Goal: Task Accomplishment & Management: Manage account settings

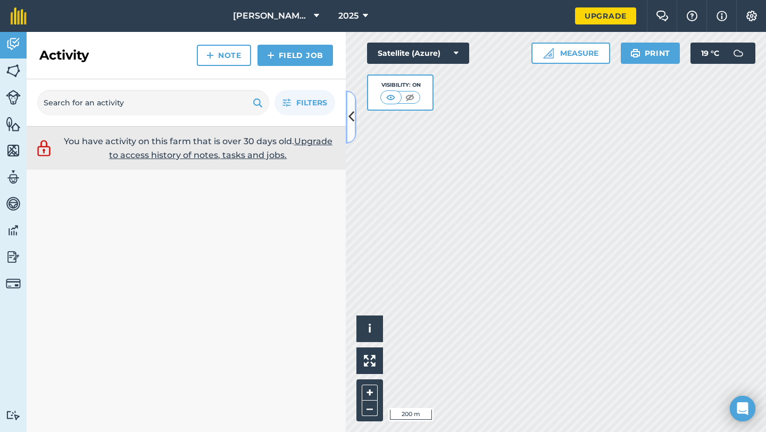
click at [352, 125] on icon at bounding box center [352, 117] width 6 height 19
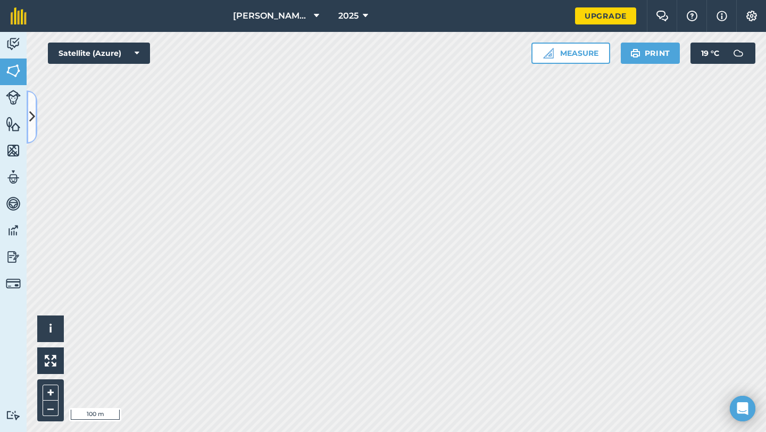
click at [35, 121] on button at bounding box center [32, 116] width 11 height 53
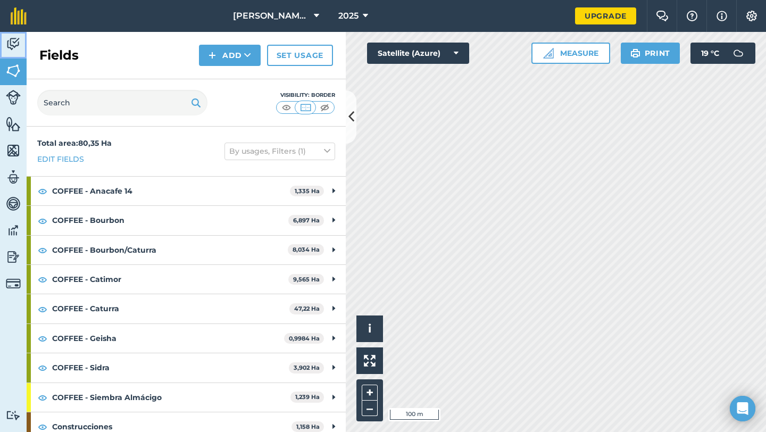
click at [14, 44] on img at bounding box center [13, 44] width 15 height 16
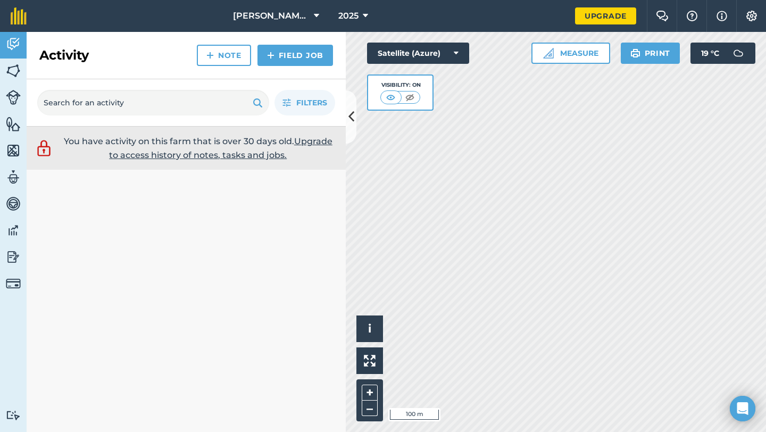
click at [247, 157] on link "Upgrade to access history of notes, tasks and jobs." at bounding box center [221, 148] width 224 height 24
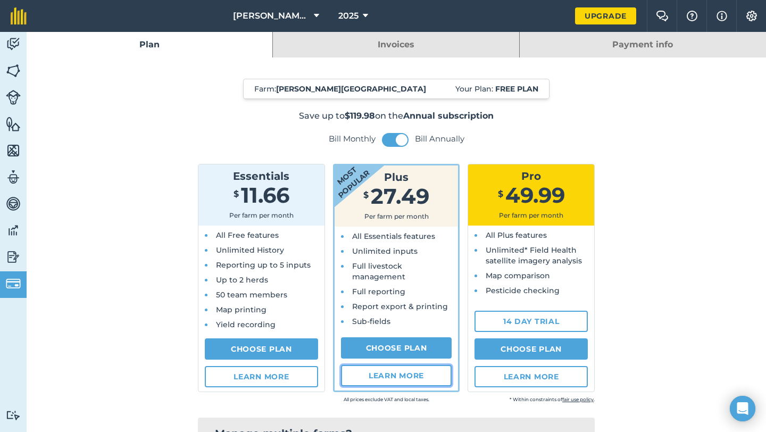
click at [415, 376] on link "Learn more" at bounding box center [396, 375] width 111 height 21
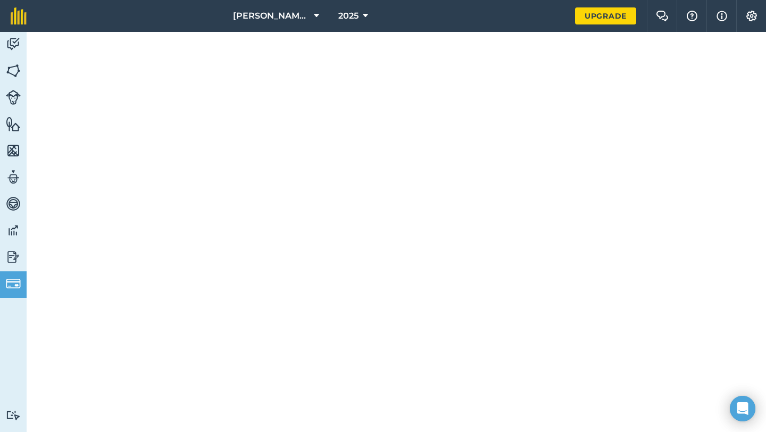
scroll to position [278, 0]
click at [12, 94] on img at bounding box center [13, 97] width 15 height 15
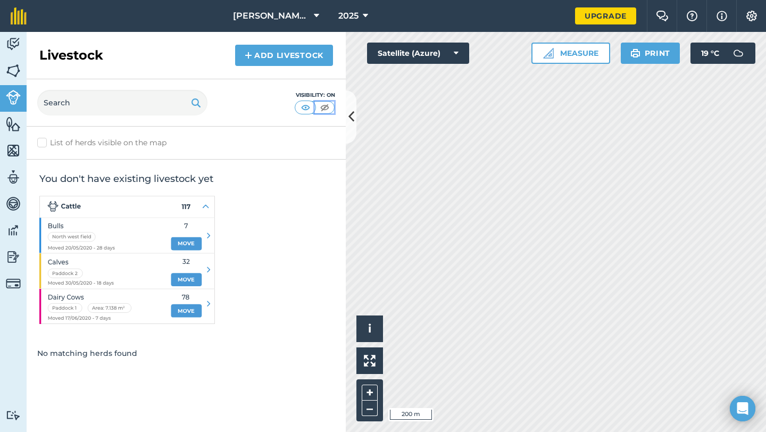
click at [320, 108] on img at bounding box center [324, 107] width 13 height 11
click at [300, 110] on img at bounding box center [305, 107] width 13 height 11
click at [131, 242] on img at bounding box center [127, 260] width 176 height 128
click at [11, 67] on img at bounding box center [13, 71] width 15 height 16
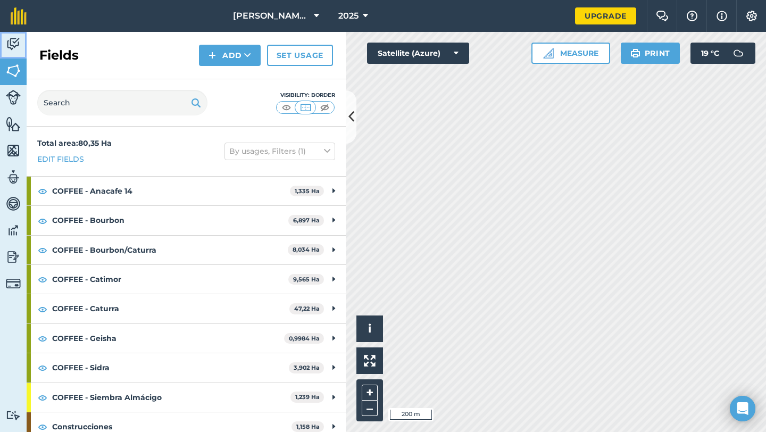
click at [13, 46] on img at bounding box center [13, 44] width 15 height 16
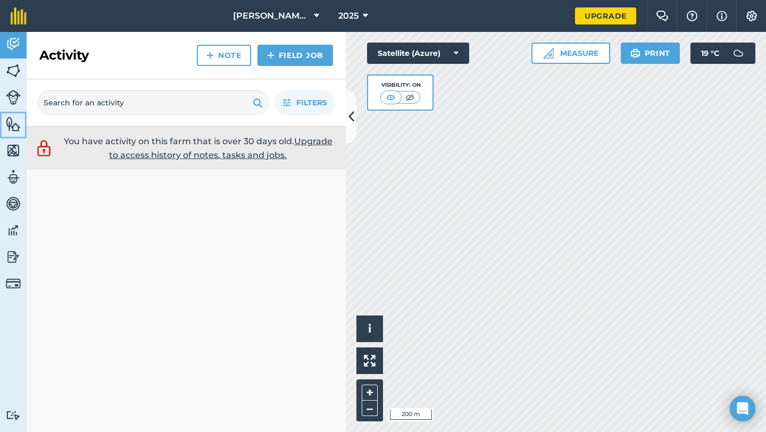
click at [10, 121] on img at bounding box center [13, 124] width 15 height 16
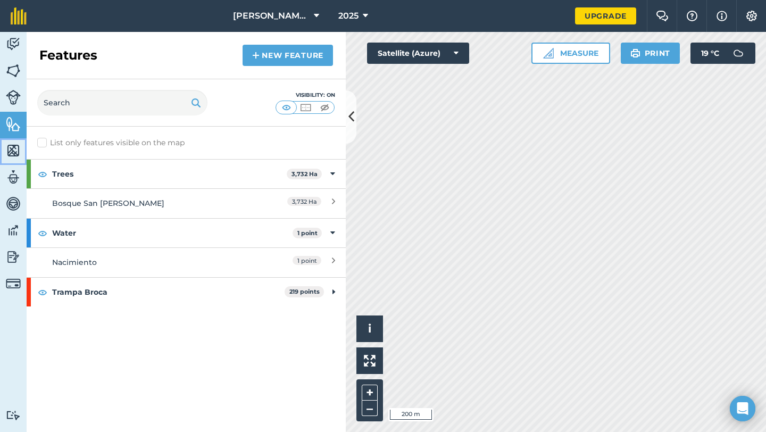
click at [18, 158] on img at bounding box center [13, 151] width 15 height 16
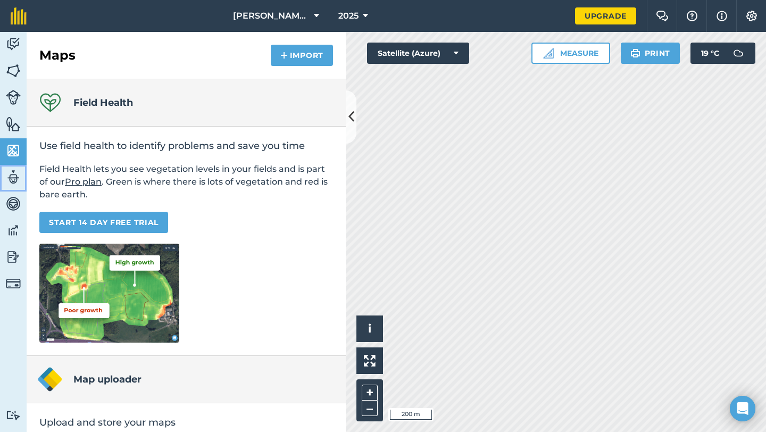
click at [16, 180] on img at bounding box center [13, 177] width 15 height 16
select select "MEMBER"
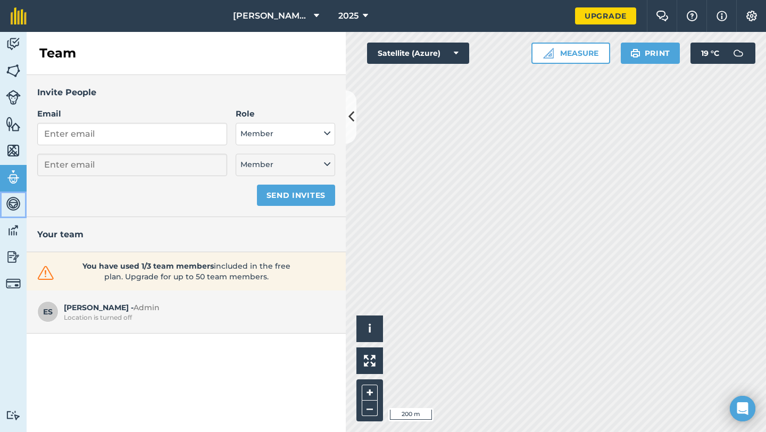
click at [14, 207] on img at bounding box center [13, 204] width 15 height 16
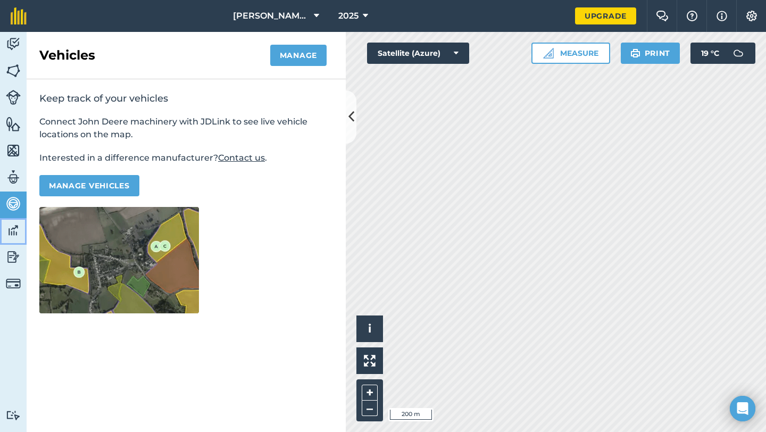
click at [9, 234] on img at bounding box center [13, 230] width 15 height 16
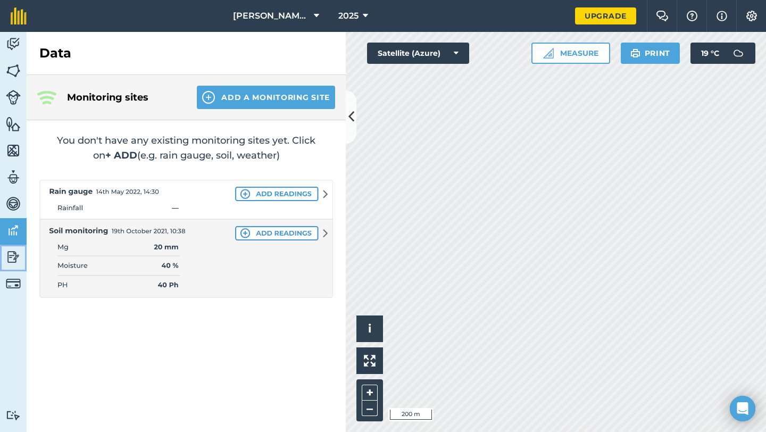
click at [12, 254] on img at bounding box center [13, 257] width 15 height 16
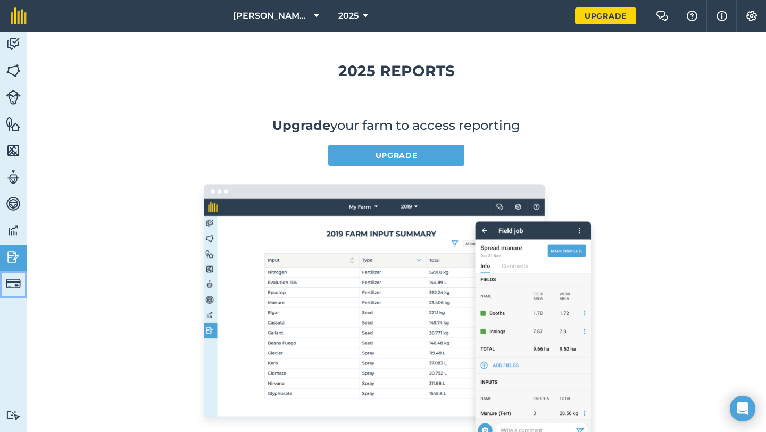
click at [12, 287] on img at bounding box center [13, 283] width 15 height 15
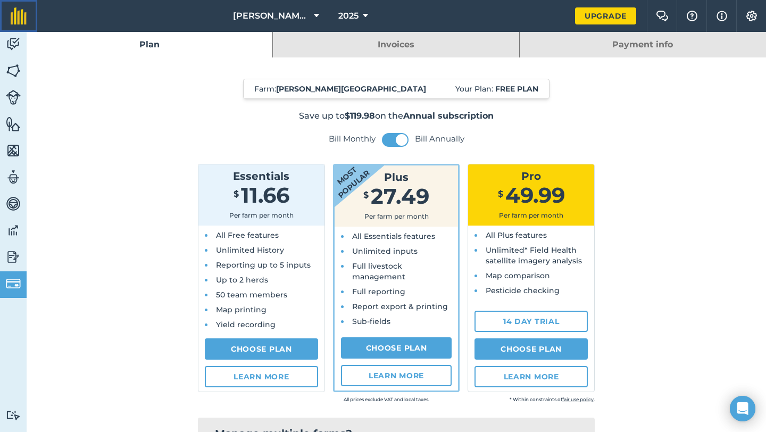
click at [8, 31] on link at bounding box center [18, 16] width 37 height 32
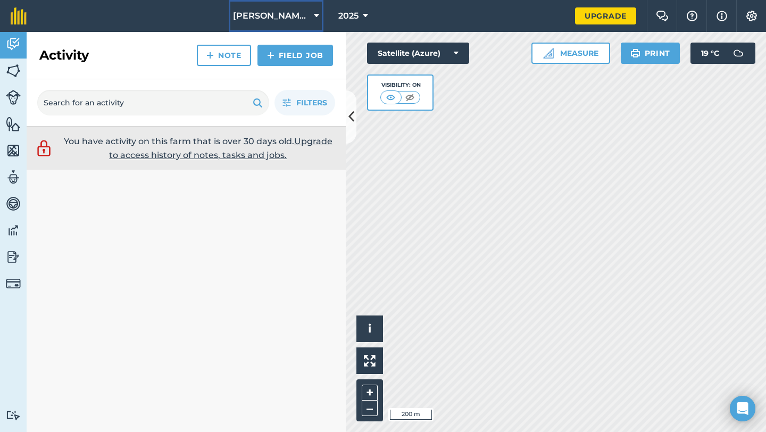
click at [312, 20] on button "Concepción Buena Vista" at bounding box center [276, 16] width 95 height 32
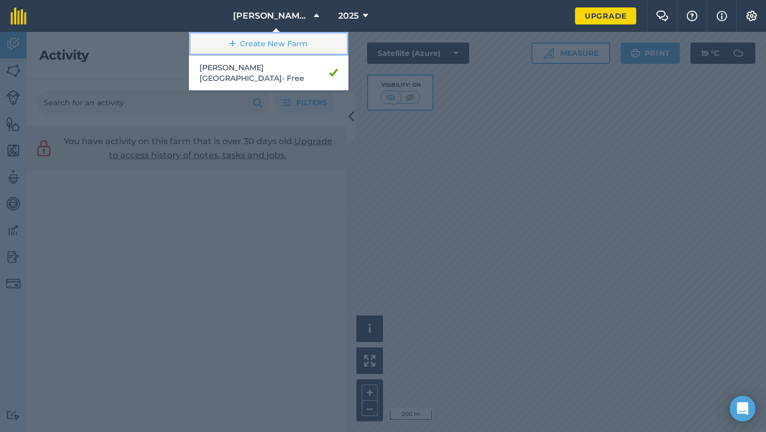
click at [284, 45] on link "Create New Farm" at bounding box center [269, 44] width 160 height 24
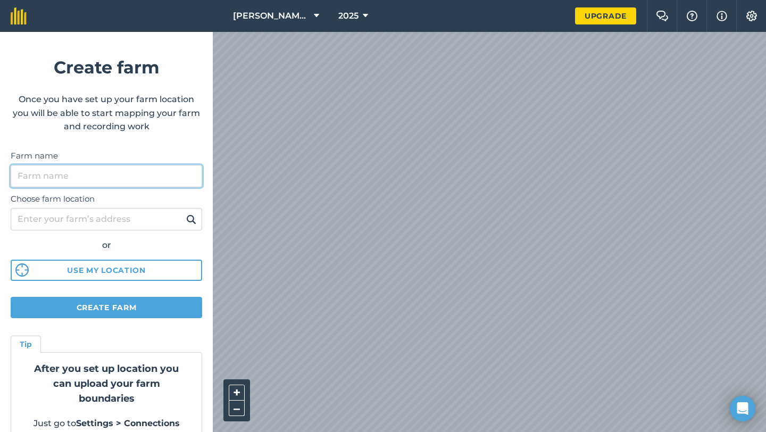
click at [109, 172] on input "Farm name" at bounding box center [107, 176] width 192 height 22
type input "Hacienda San Bernardo"
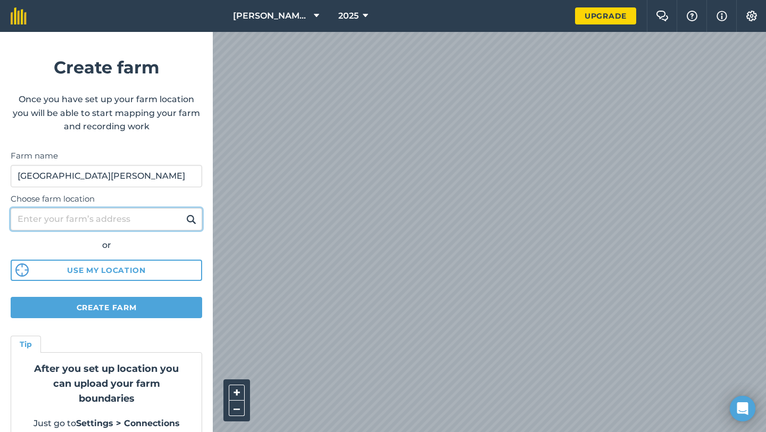
click at [83, 218] on input "Choose farm location" at bounding box center [107, 219] width 192 height 22
click at [193, 222] on img at bounding box center [191, 219] width 10 height 13
click at [157, 220] on input "san benito peten" at bounding box center [107, 219] width 192 height 22
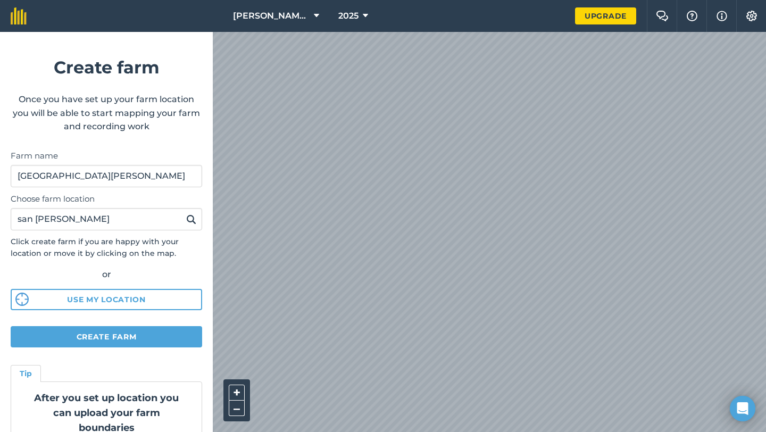
click at [499, 5] on div "Concepción Buena Vista 2025 Upgrade Farm Chat Help Info Settings Create farm On…" at bounding box center [383, 16] width 766 height 32
click at [399, 15] on div "Concepción Buena Vista 2025 Upgrade Farm Chat Help Info Settings Create farm On…" at bounding box center [383, 16] width 766 height 32
click at [128, 300] on button "Use my location" at bounding box center [107, 299] width 192 height 21
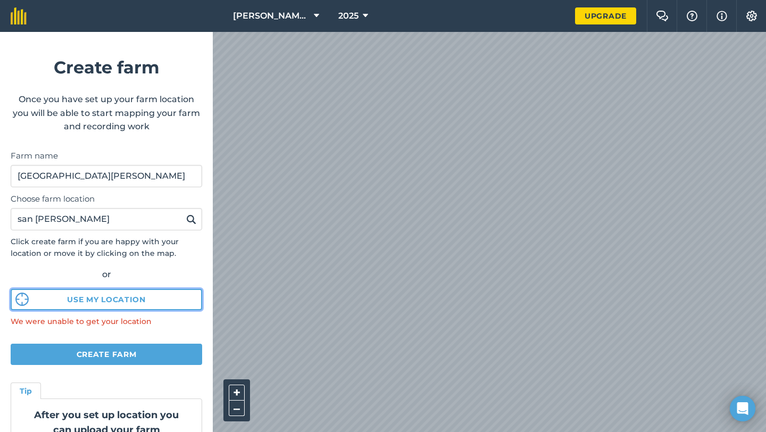
click at [100, 294] on button "Use my location" at bounding box center [107, 299] width 192 height 21
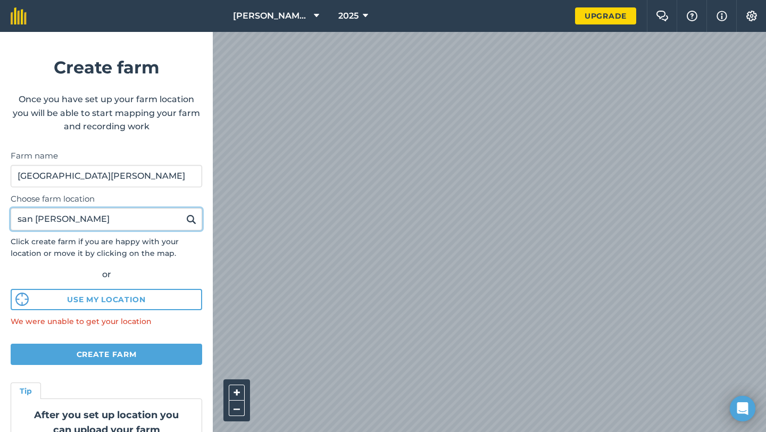
click at [122, 227] on input "san benito peten" at bounding box center [107, 219] width 192 height 22
type input "san benito pe"
click at [183, 212] on button at bounding box center [191, 219] width 16 height 14
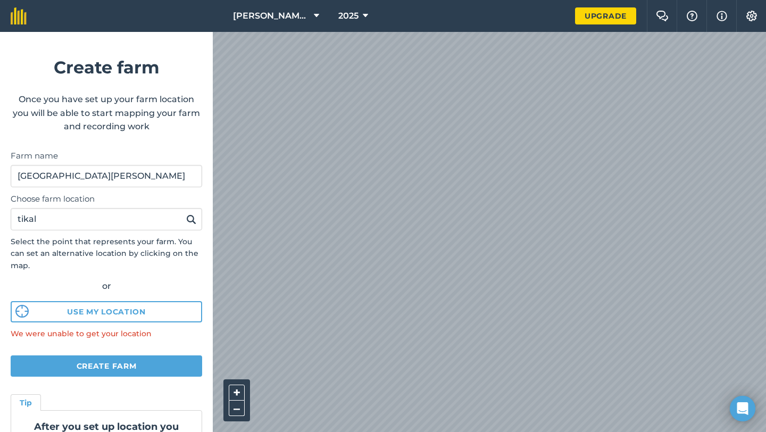
scroll to position [76, 0]
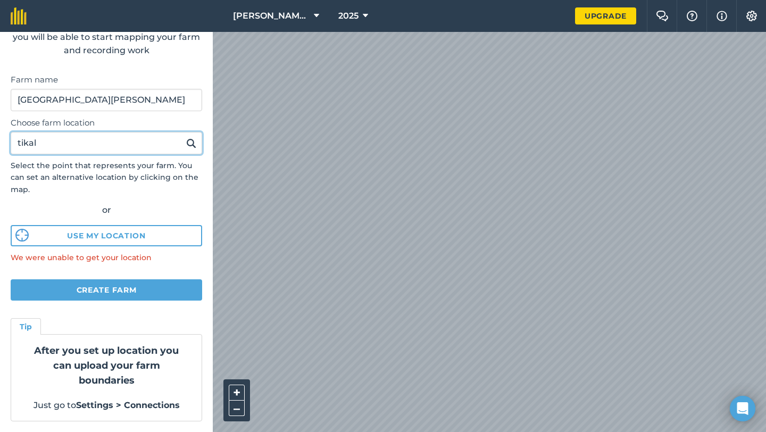
click at [70, 147] on input "tikal" at bounding box center [107, 143] width 192 height 22
click at [142, 200] on div "Choose farm location tikal Select the point that represents your farm. You can …" at bounding box center [107, 187] width 192 height 152
click at [179, 141] on input "tikal" at bounding box center [107, 143] width 192 height 22
type input "t"
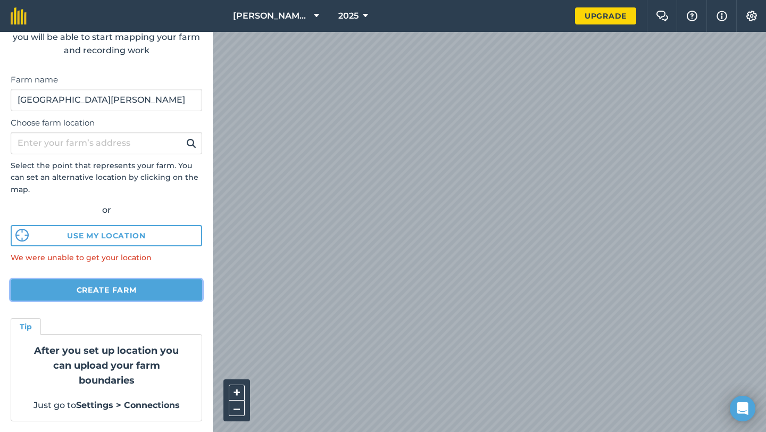
click at [138, 293] on button "Create farm" at bounding box center [107, 289] width 192 height 21
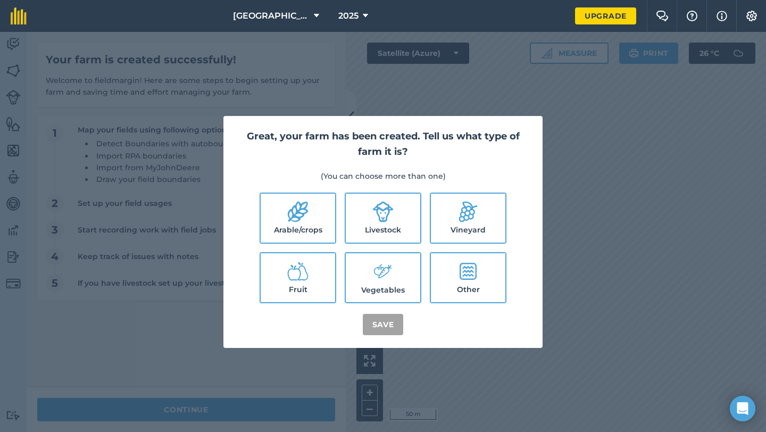
click at [394, 225] on label "Livestock" at bounding box center [383, 218] width 75 height 49
checkbox input "true"
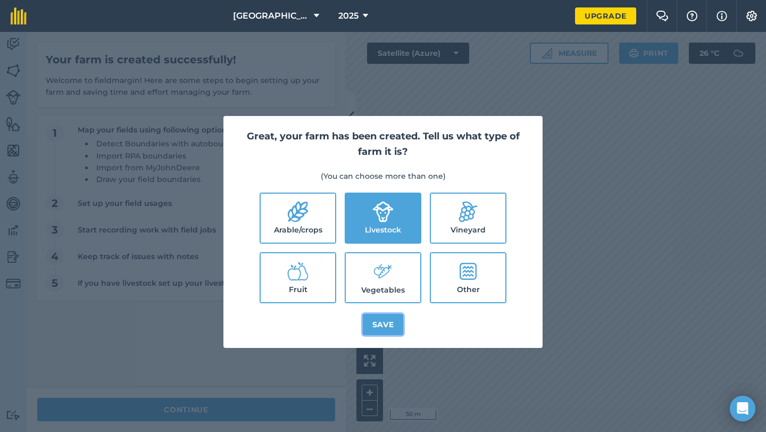
click at [393, 324] on button "Save" at bounding box center [383, 324] width 41 height 21
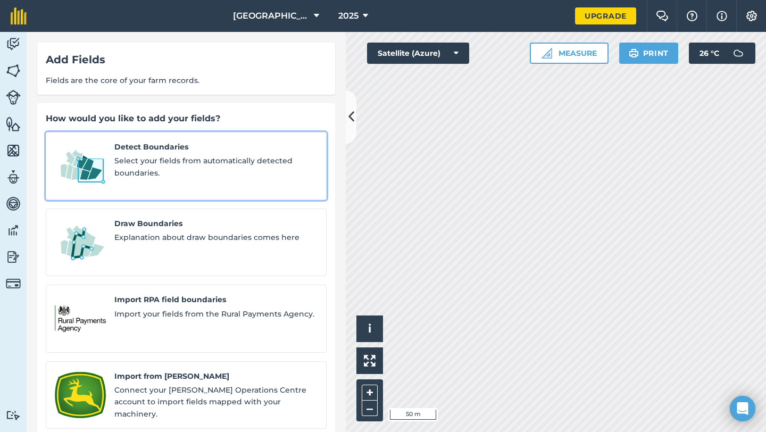
click at [194, 150] on span "Detect Boundaries" at bounding box center [215, 147] width 203 height 12
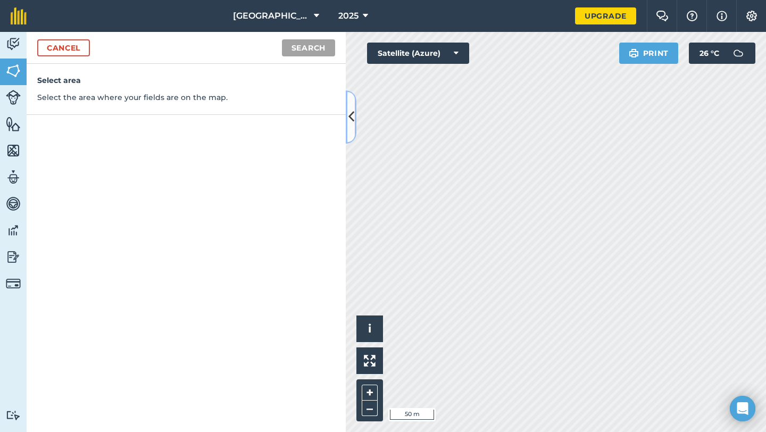
click at [349, 123] on icon at bounding box center [352, 117] width 6 height 19
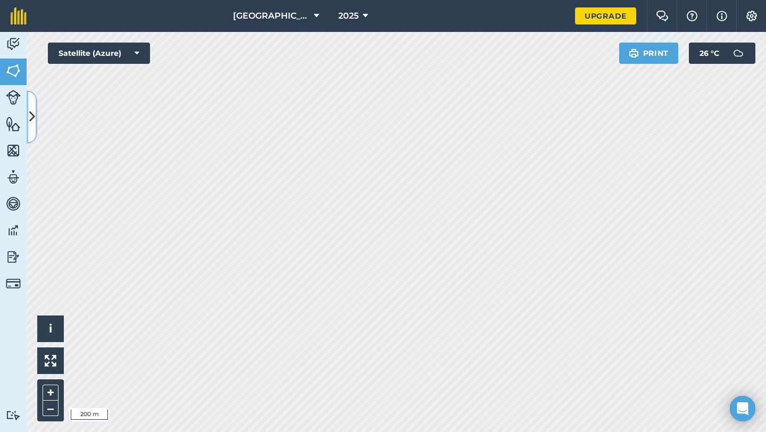
click at [35, 120] on button at bounding box center [32, 116] width 11 height 53
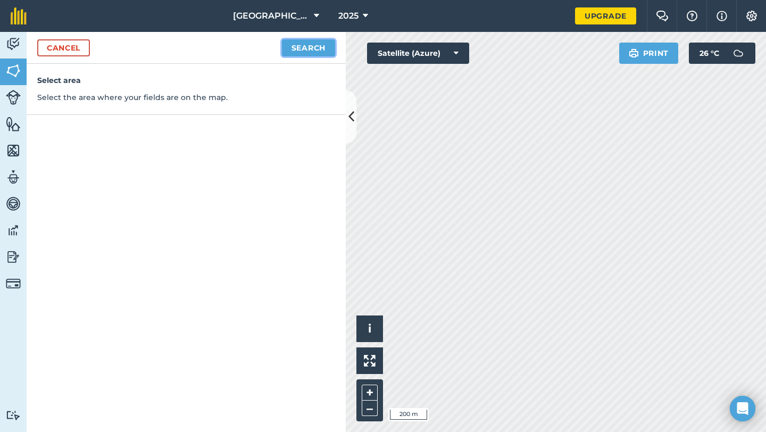
click at [309, 46] on button "Search" at bounding box center [308, 47] width 53 height 17
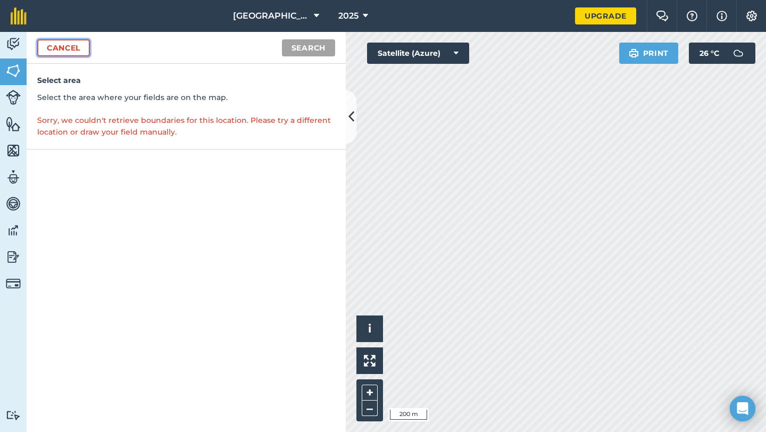
click at [83, 50] on link "Cancel" at bounding box center [63, 47] width 53 height 17
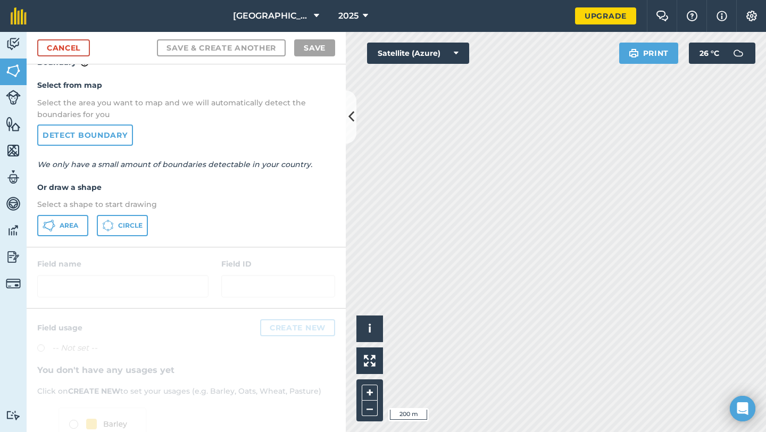
scroll to position [24, 0]
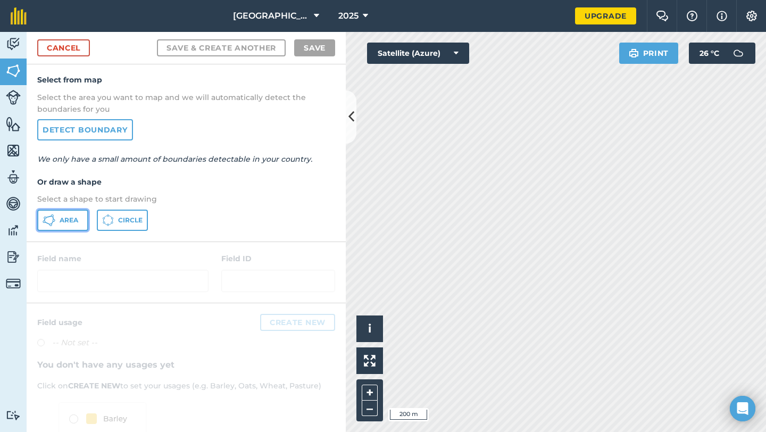
click at [59, 219] on button "Area" at bounding box center [62, 220] width 51 height 21
click at [350, 121] on icon at bounding box center [352, 117] width 6 height 19
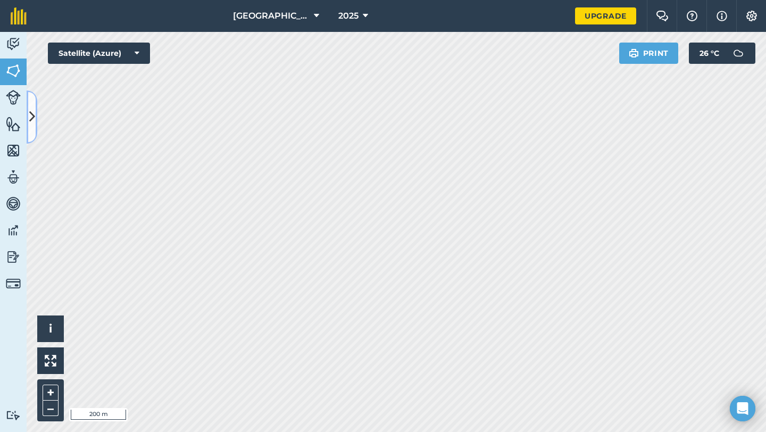
click at [27, 107] on button at bounding box center [32, 116] width 11 height 53
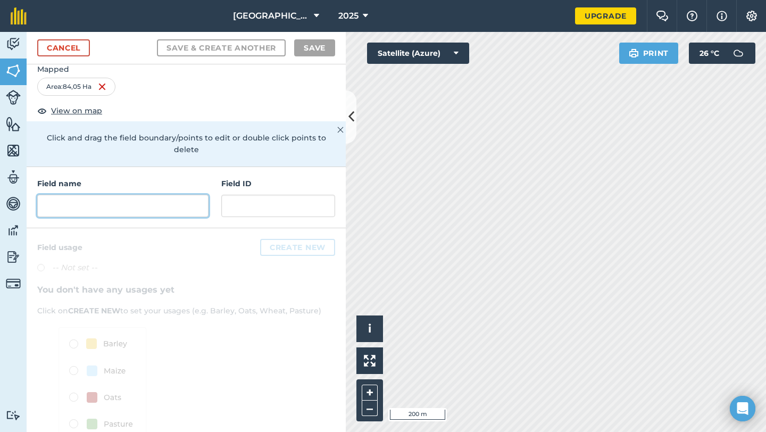
click at [145, 195] on input "text" at bounding box center [122, 206] width 171 height 22
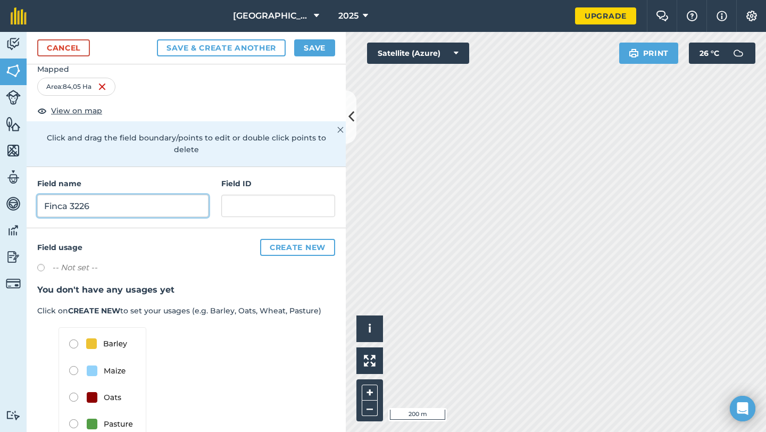
type input "Finca 3226"
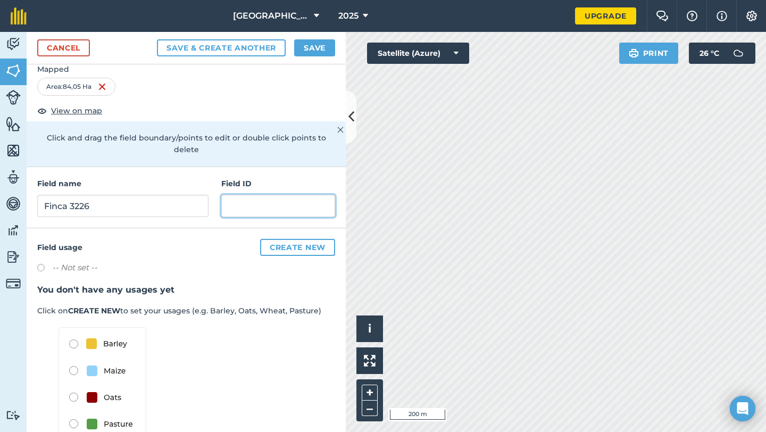
click at [238, 200] on input "text" at bounding box center [278, 206] width 114 height 22
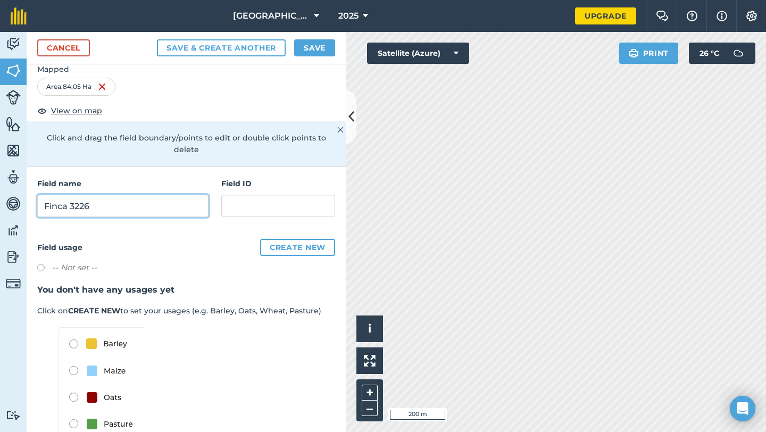
click at [146, 203] on input "Finca 3226" at bounding box center [122, 206] width 171 height 22
click at [275, 206] on div "Field name Finca 3226 Field ID" at bounding box center [186, 197] width 319 height 61
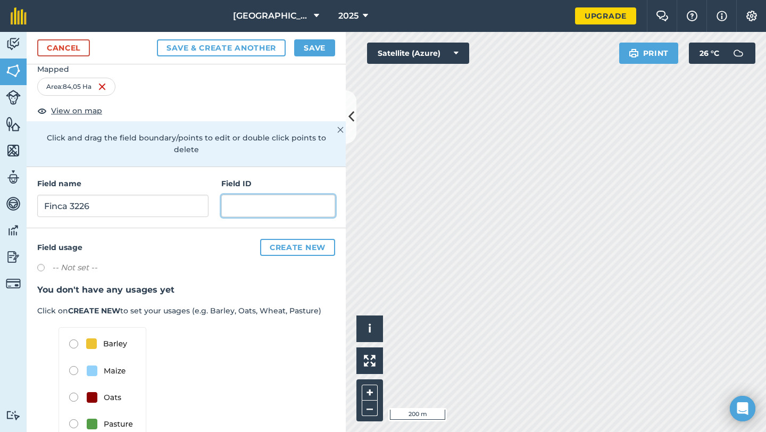
click at [269, 200] on input "text" at bounding box center [278, 206] width 114 height 22
paste input "Finca 3226"
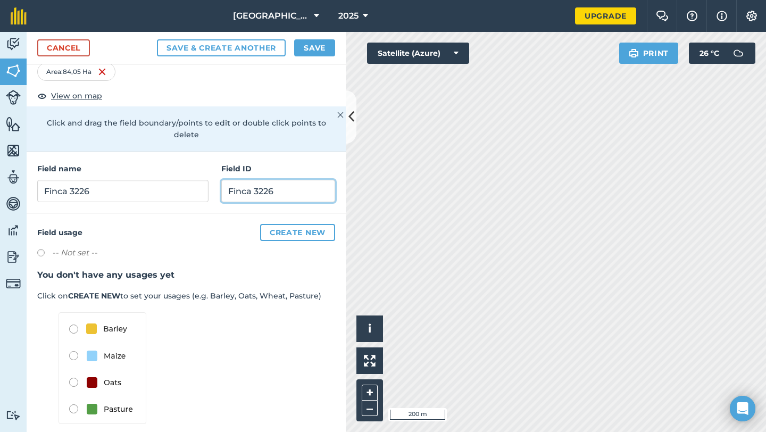
type input "Finca 3226"
click at [280, 224] on button "Create new" at bounding box center [297, 232] width 75 height 17
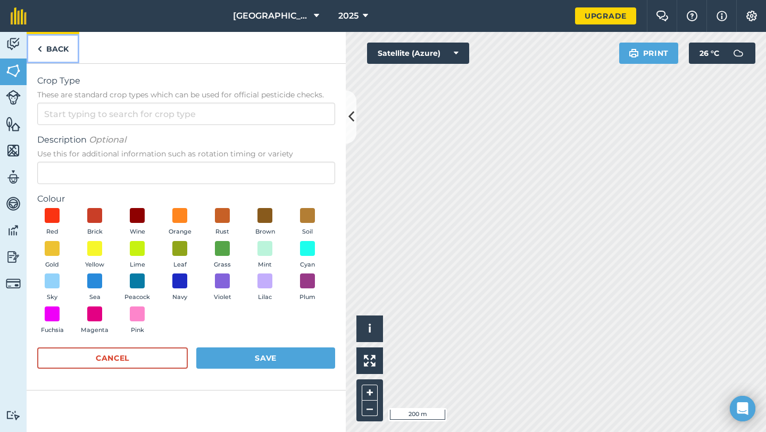
click at [38, 51] on img at bounding box center [39, 49] width 5 height 13
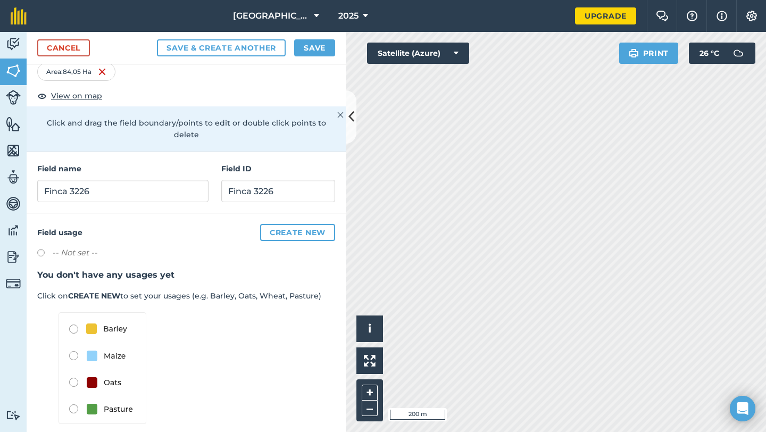
click at [43, 249] on label at bounding box center [44, 254] width 15 height 11
radio input "true"
click at [43, 249] on label at bounding box center [44, 254] width 15 height 11
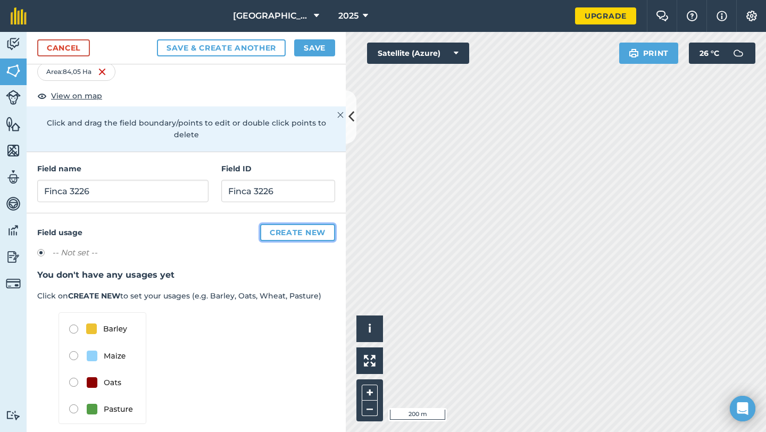
click at [260, 224] on button "Create new" at bounding box center [297, 232] width 75 height 17
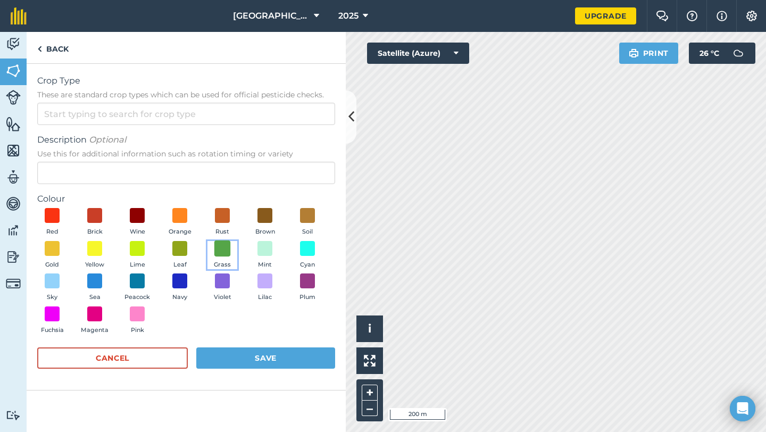
click at [224, 251] on span at bounding box center [222, 248] width 16 height 16
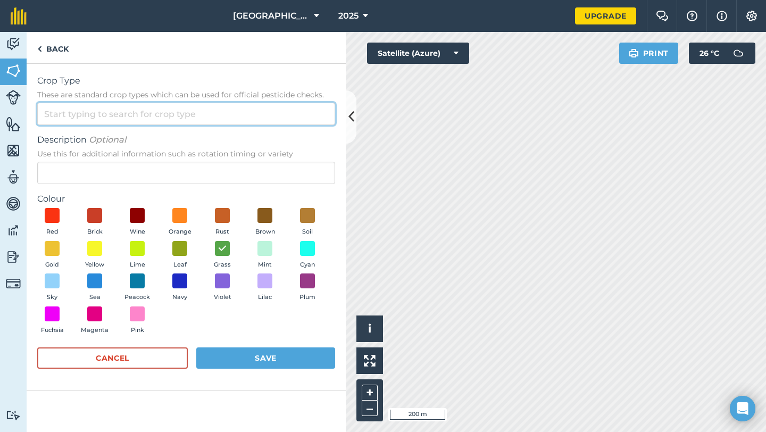
click at [120, 122] on input "Crop Type These are standard crop types which can be used for official pesticid…" at bounding box center [186, 114] width 298 height 22
type input "O"
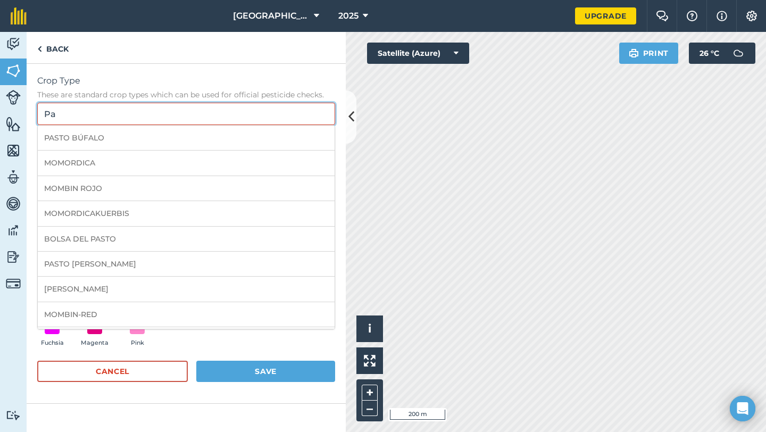
type input "P"
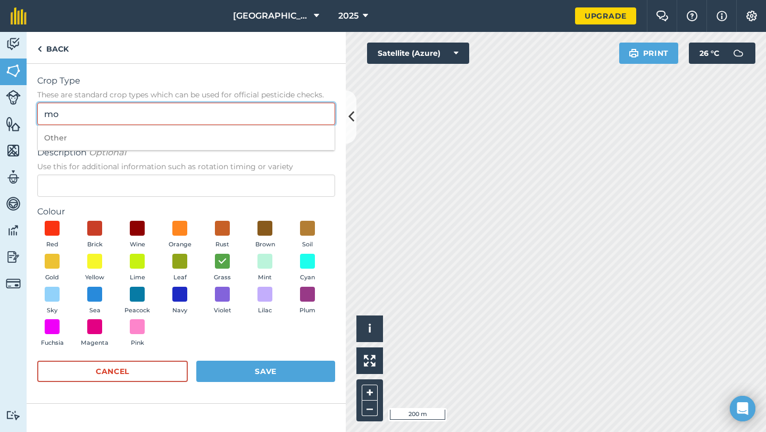
type input "m"
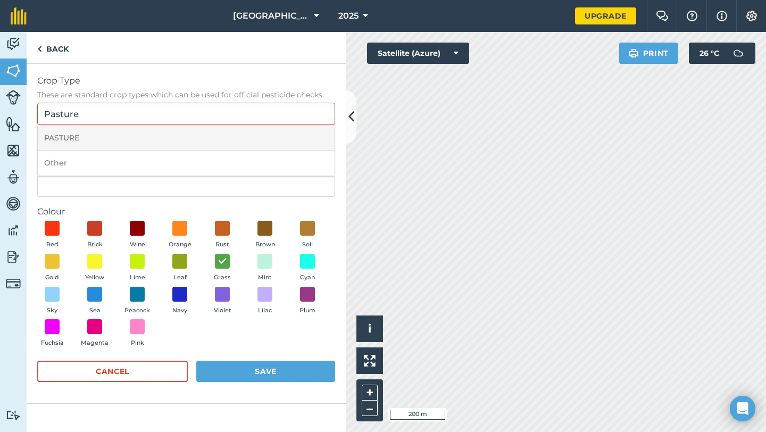
click at [73, 134] on li "PASTURE" at bounding box center [186, 138] width 297 height 25
type input "PASTURE"
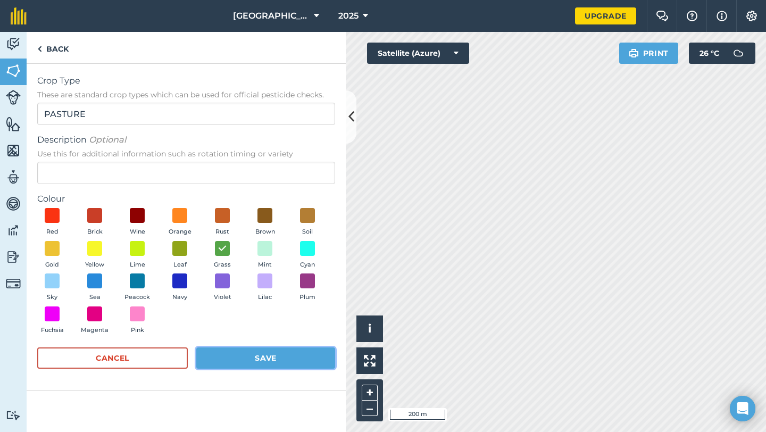
click at [230, 353] on button "Save" at bounding box center [265, 358] width 139 height 21
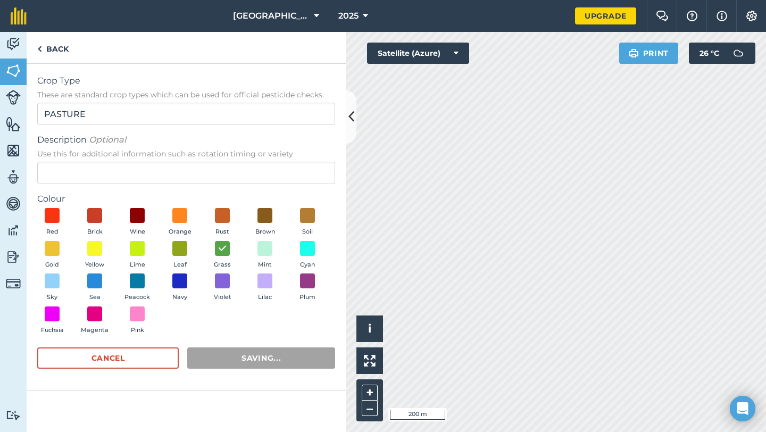
radio input "false"
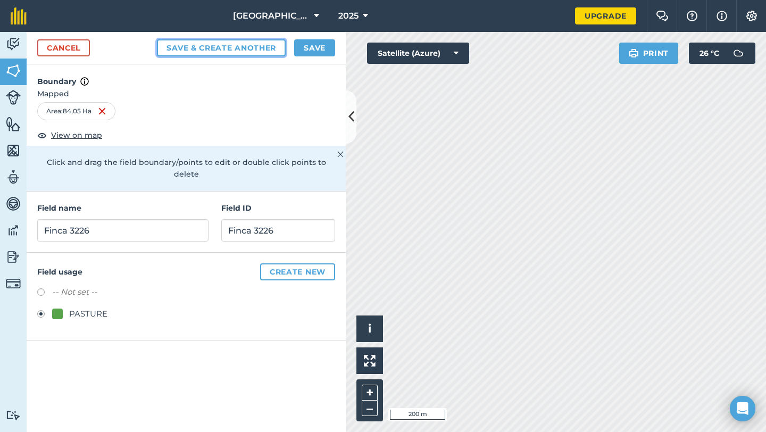
click at [250, 49] on button "Save & Create Another" at bounding box center [221, 47] width 129 height 17
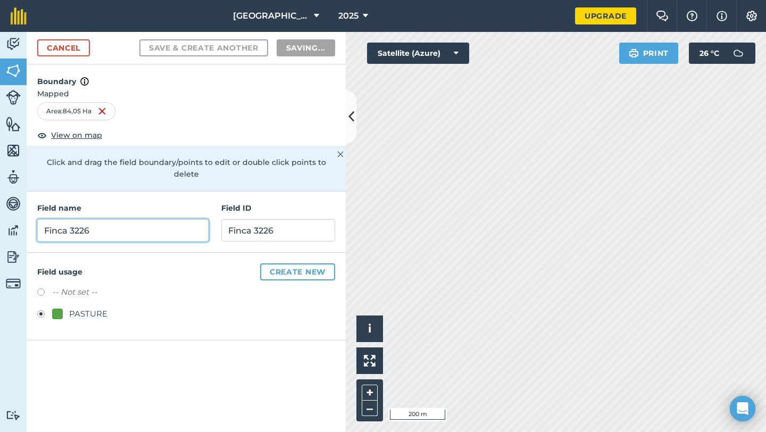
radio input "false"
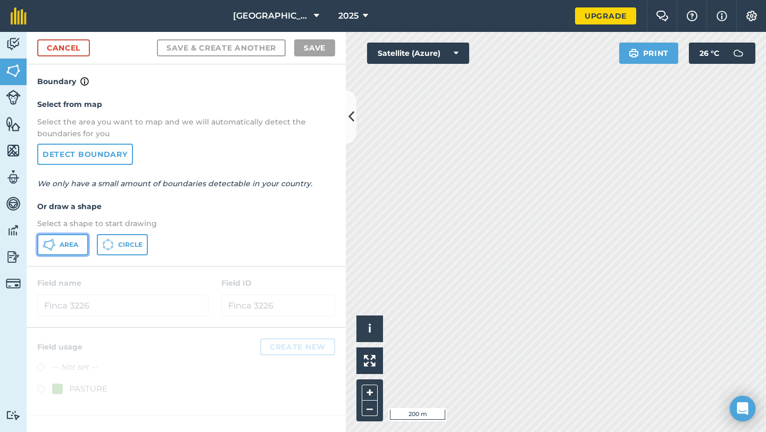
click at [81, 247] on button "Area" at bounding box center [62, 244] width 51 height 21
click at [351, 122] on icon at bounding box center [352, 117] width 6 height 19
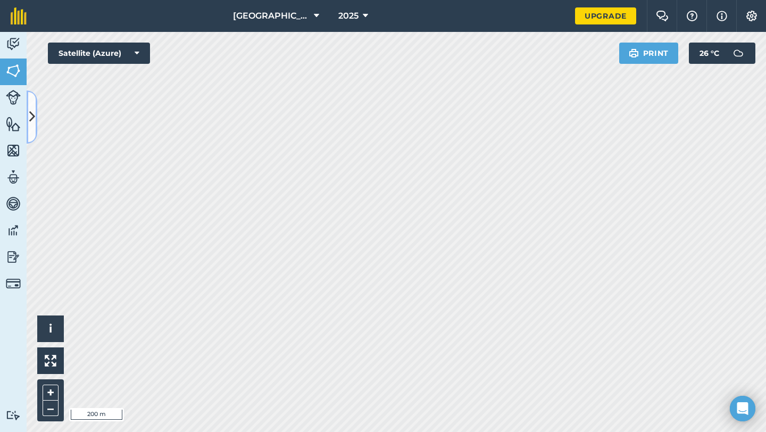
click at [30, 120] on icon at bounding box center [32, 117] width 6 height 19
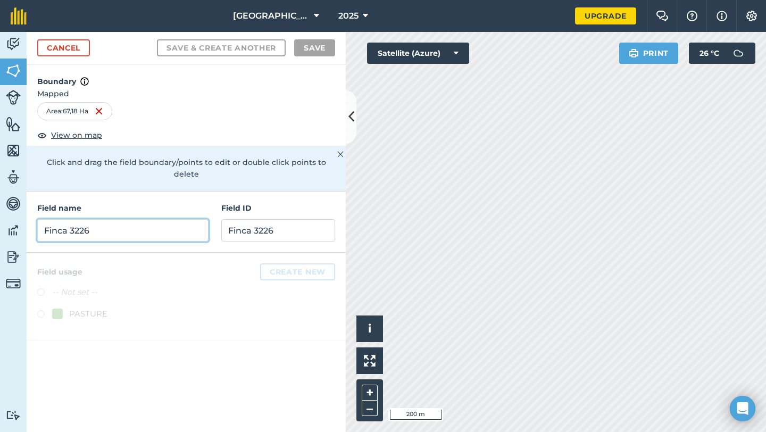
click at [142, 219] on input "Finca 3226" at bounding box center [122, 230] width 171 height 22
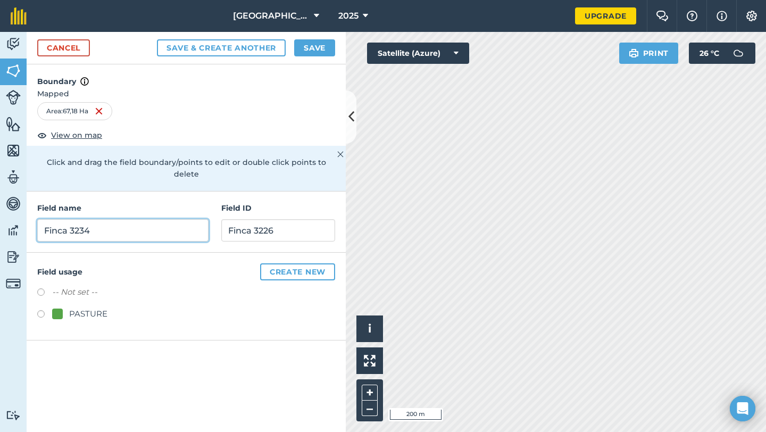
type input "Finca 3234"
click at [44, 310] on label at bounding box center [44, 315] width 15 height 11
radio input "true"
click at [317, 43] on button "Save" at bounding box center [314, 47] width 41 height 17
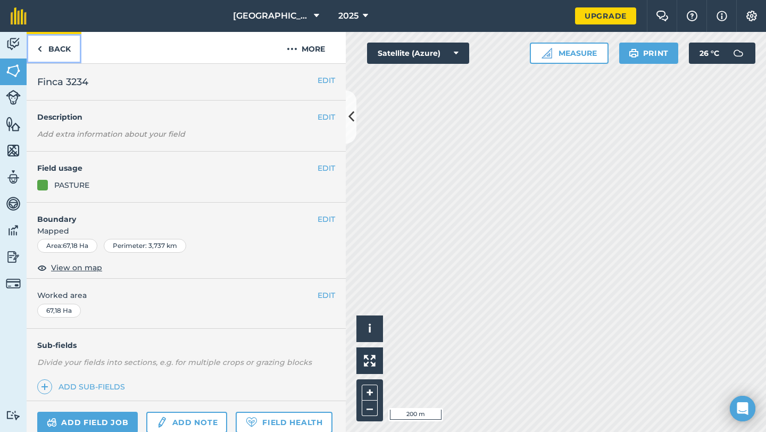
click at [57, 53] on link "Back" at bounding box center [54, 47] width 55 height 31
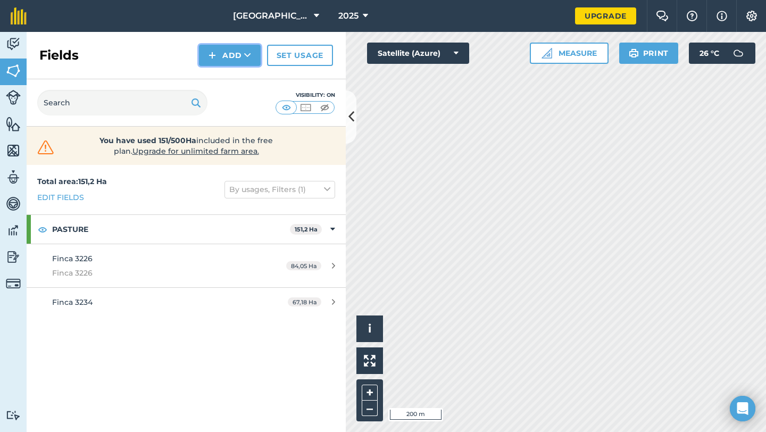
click at [252, 56] on button "Add" at bounding box center [230, 55] width 62 height 21
click at [236, 81] on link "Draw" at bounding box center [230, 79] width 59 height 23
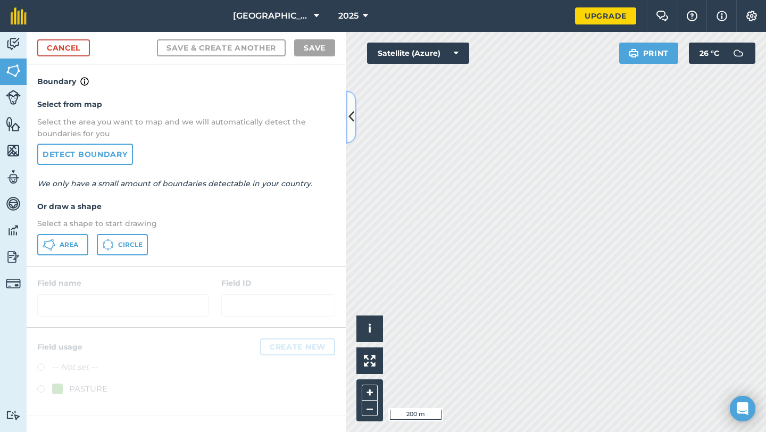
click at [350, 118] on icon at bounding box center [352, 117] width 6 height 19
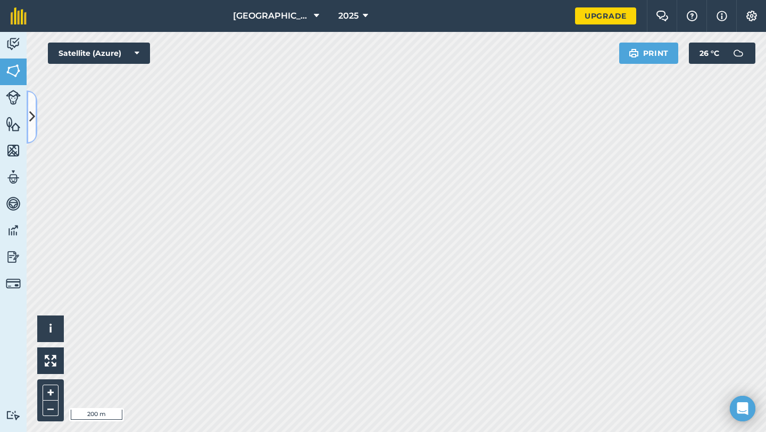
click at [36, 123] on button at bounding box center [32, 116] width 11 height 53
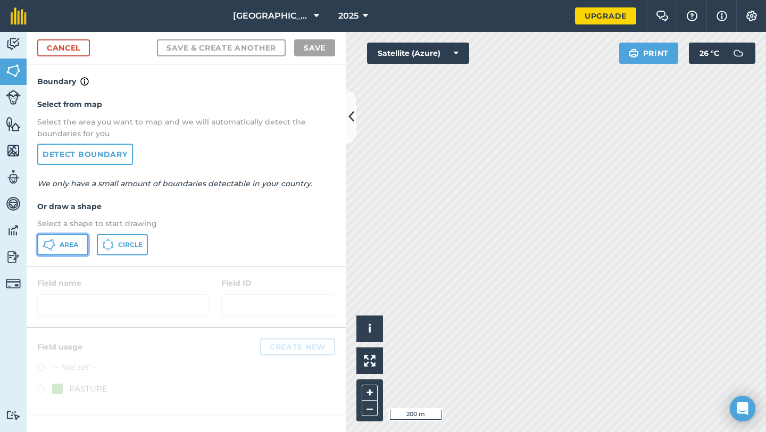
click at [75, 241] on span "Area" at bounding box center [69, 245] width 19 height 9
click at [351, 120] on icon at bounding box center [352, 117] width 6 height 19
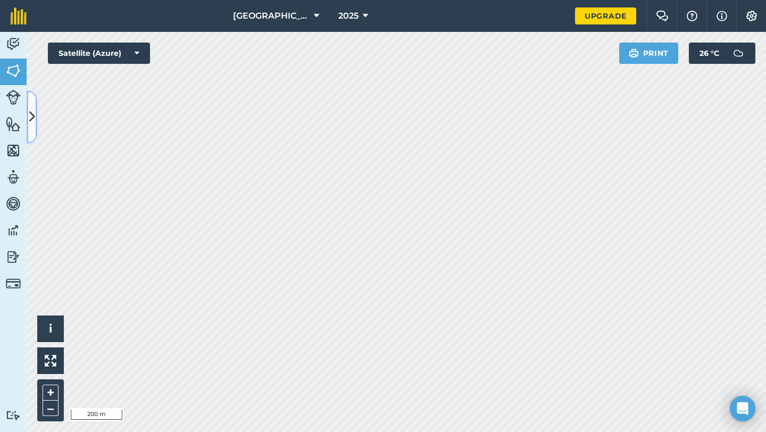
click at [29, 117] on icon at bounding box center [32, 117] width 6 height 19
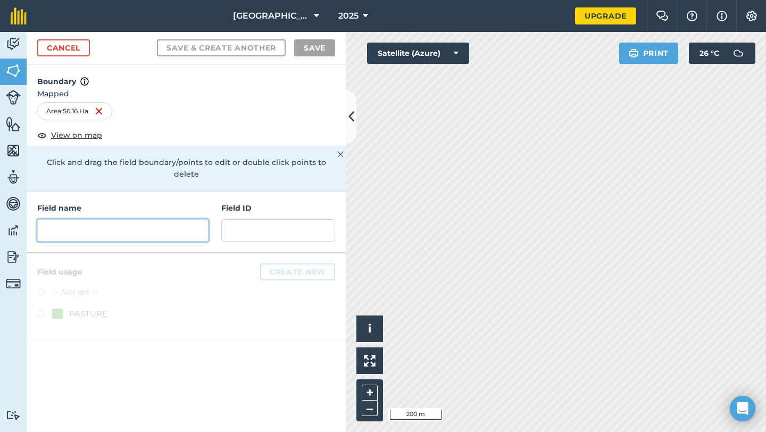
click at [144, 219] on input "text" at bounding box center [122, 230] width 171 height 22
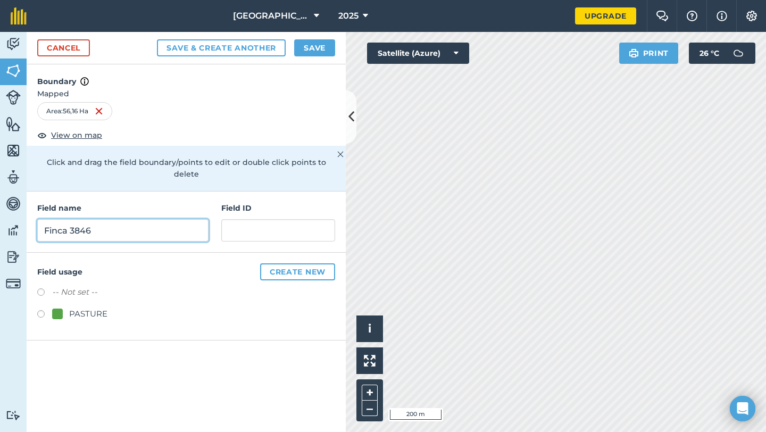
type input "Finca 3846"
click at [42, 310] on label at bounding box center [44, 315] width 15 height 11
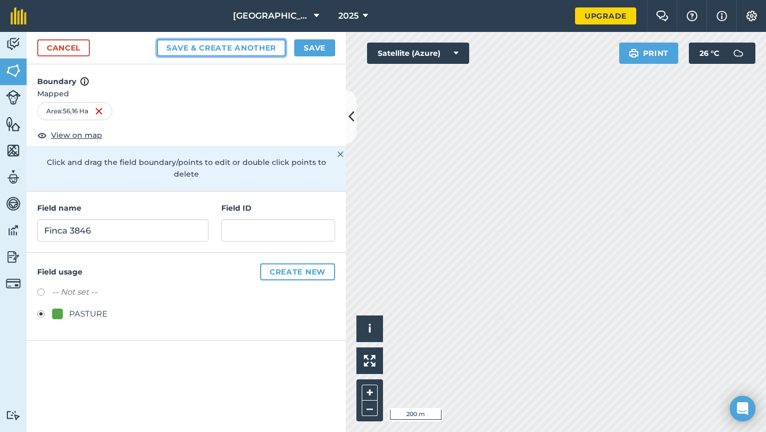
click at [273, 49] on button "Save & Create Another" at bounding box center [221, 47] width 129 height 17
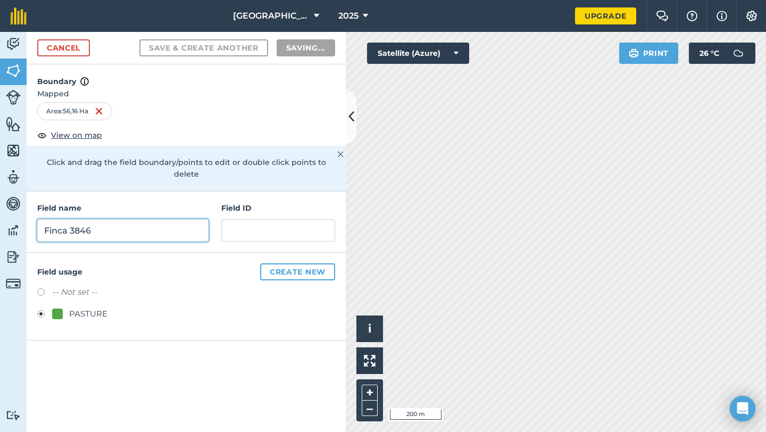
radio input "false"
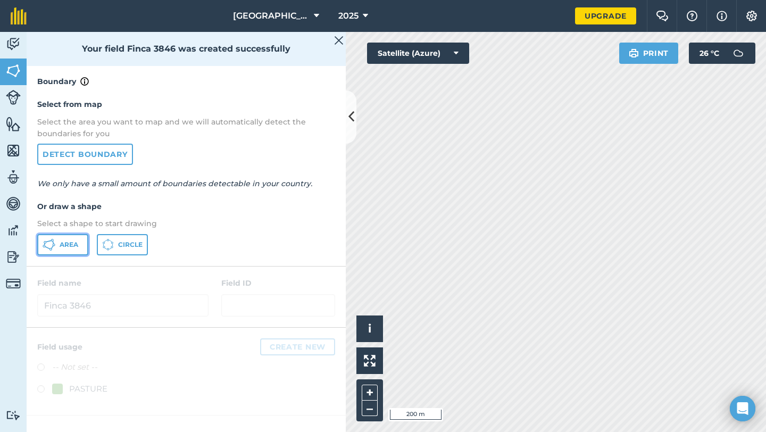
click at [76, 241] on span "Area" at bounding box center [69, 245] width 19 height 9
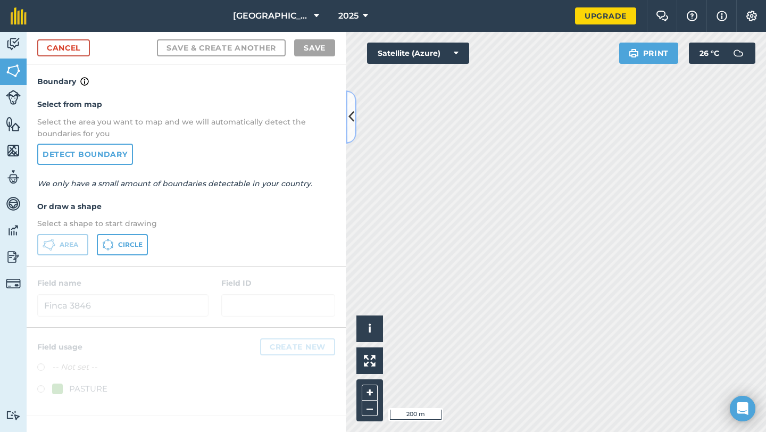
click at [351, 120] on icon at bounding box center [352, 117] width 6 height 19
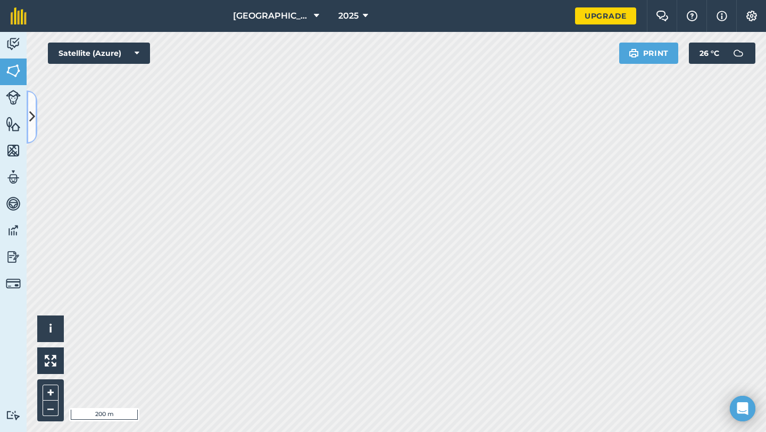
click at [36, 117] on button at bounding box center [32, 116] width 11 height 53
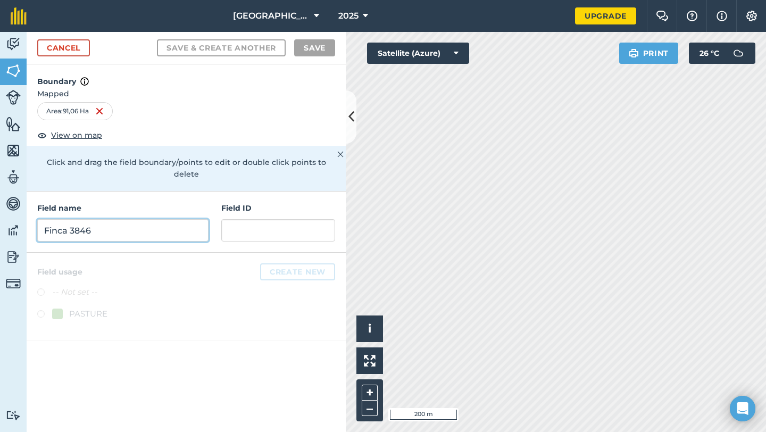
click at [69, 219] on input "Finca 3846" at bounding box center [122, 230] width 171 height 22
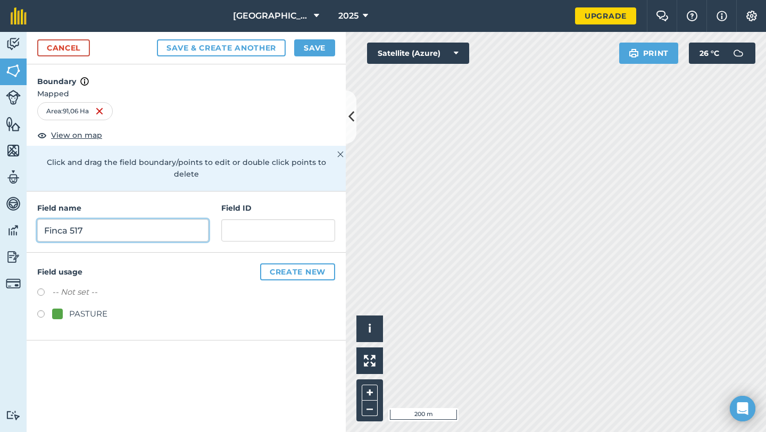
type input "Finca 517"
click at [43, 310] on label at bounding box center [44, 315] width 15 height 11
radio input "true"
click at [317, 46] on button "Save" at bounding box center [314, 47] width 41 height 17
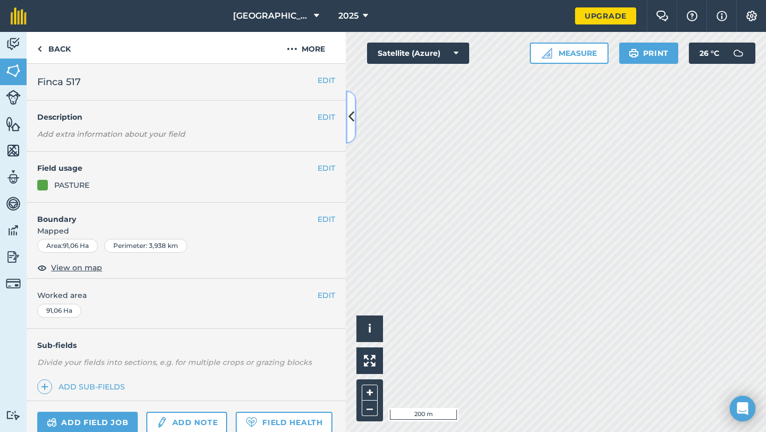
click at [349, 120] on icon at bounding box center [352, 117] width 6 height 19
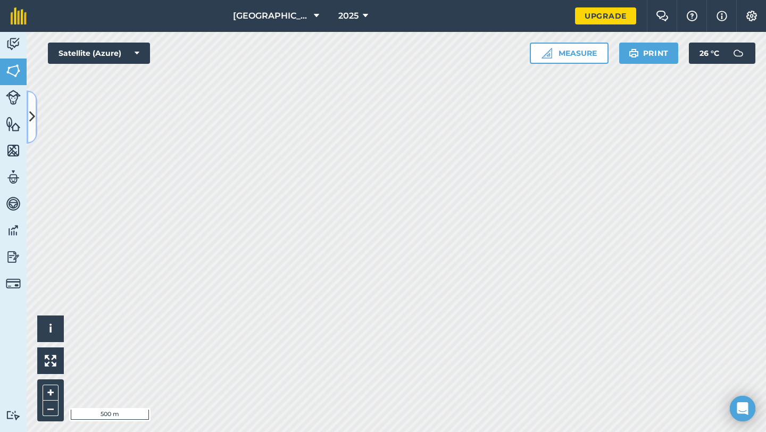
click at [29, 108] on icon at bounding box center [32, 117] width 6 height 19
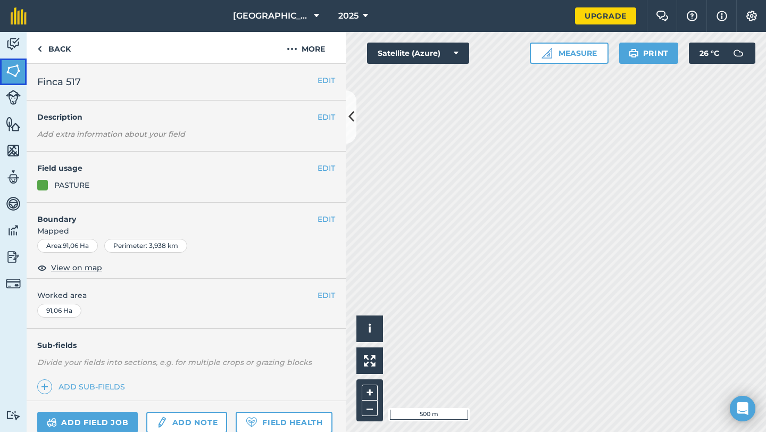
click at [24, 70] on link "Fields" at bounding box center [13, 72] width 27 height 27
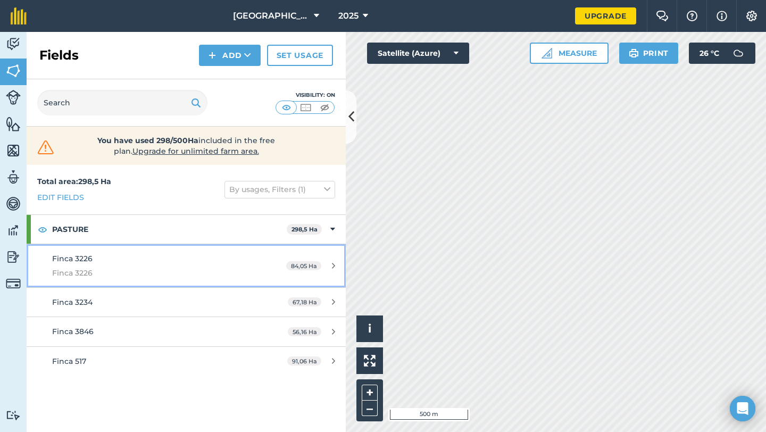
click at [259, 262] on link "Finca 3226 Finca 3226 84,05 Ha" at bounding box center [186, 265] width 319 height 43
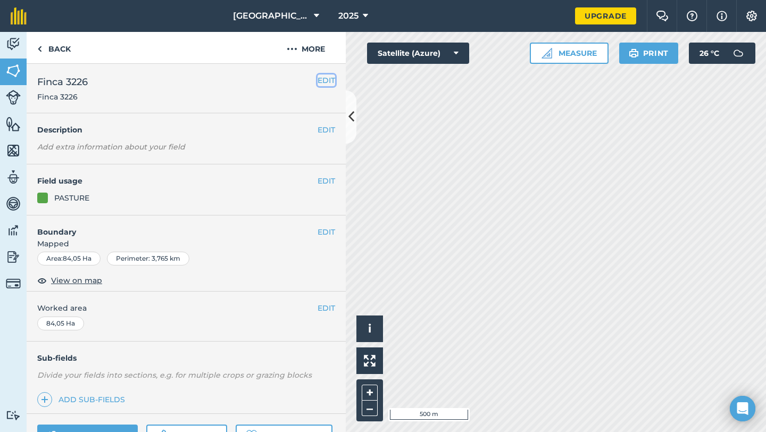
click at [323, 78] on button "EDIT" at bounding box center [327, 81] width 18 height 12
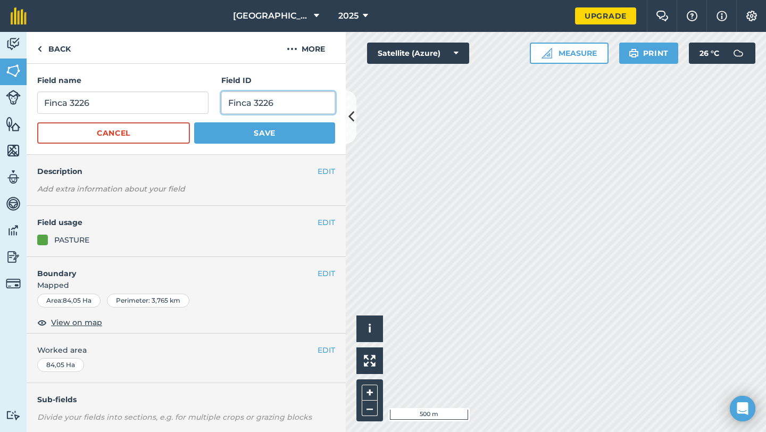
click at [286, 96] on input "Finca 3226" at bounding box center [278, 103] width 114 height 22
click at [268, 135] on button "Save" at bounding box center [264, 132] width 141 height 21
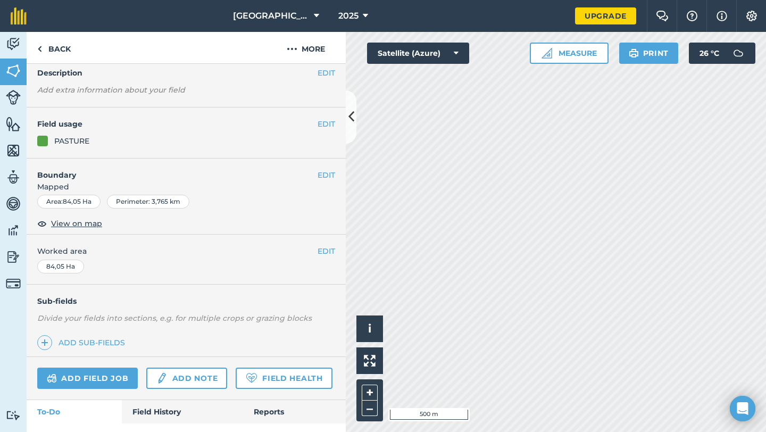
scroll to position [69, 0]
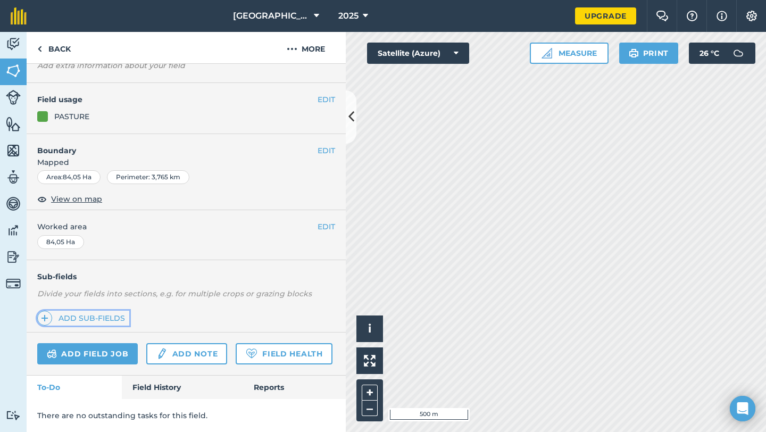
click at [79, 316] on link "Add sub-fields" at bounding box center [83, 318] width 92 height 15
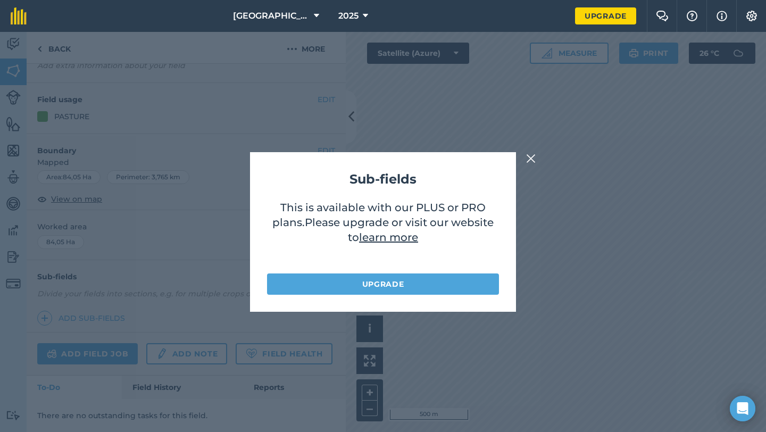
click at [530, 158] on img at bounding box center [531, 158] width 10 height 13
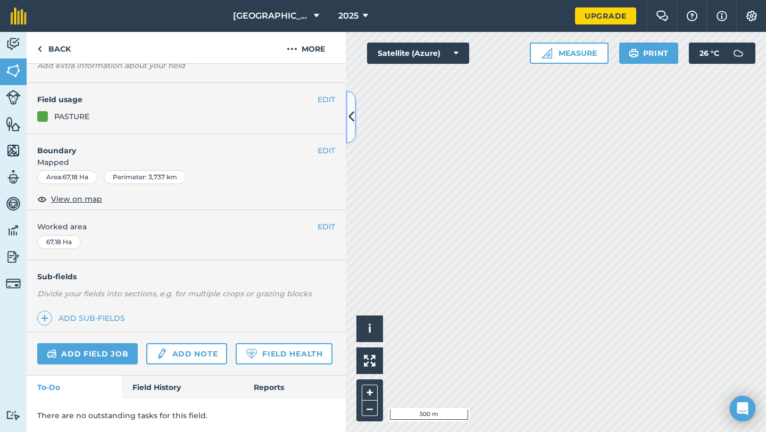
click at [349, 110] on icon at bounding box center [352, 117] width 6 height 19
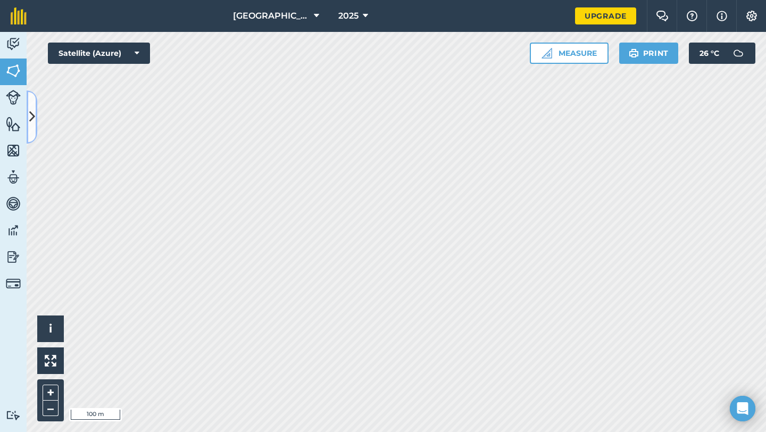
click at [28, 112] on button at bounding box center [32, 116] width 11 height 53
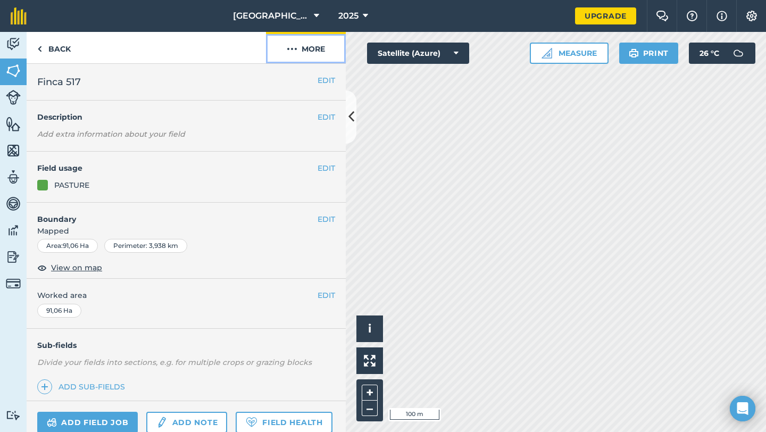
click at [300, 46] on button "More" at bounding box center [306, 47] width 80 height 31
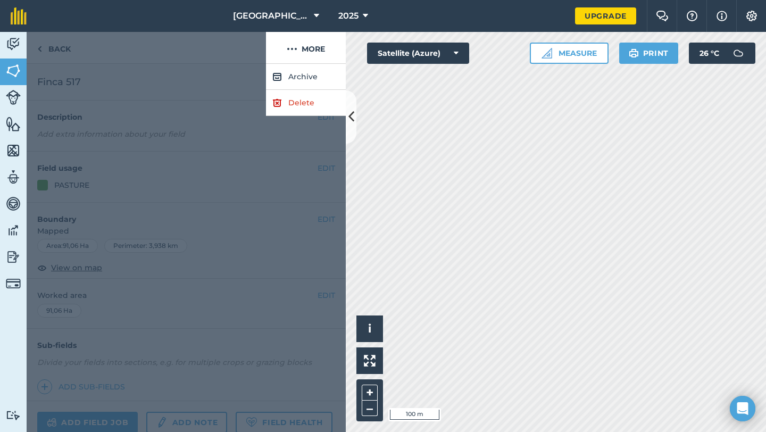
click at [201, 115] on div at bounding box center [186, 248] width 319 height 368
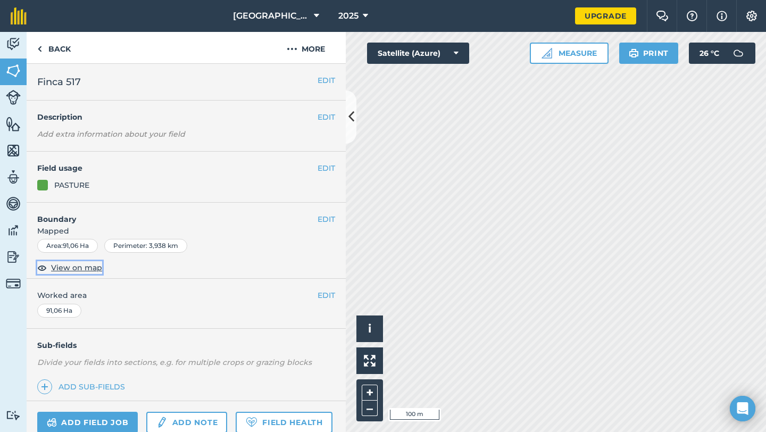
click at [80, 264] on span "View on map" at bounding box center [76, 268] width 51 height 12
click at [328, 220] on button "EDIT" at bounding box center [327, 219] width 18 height 12
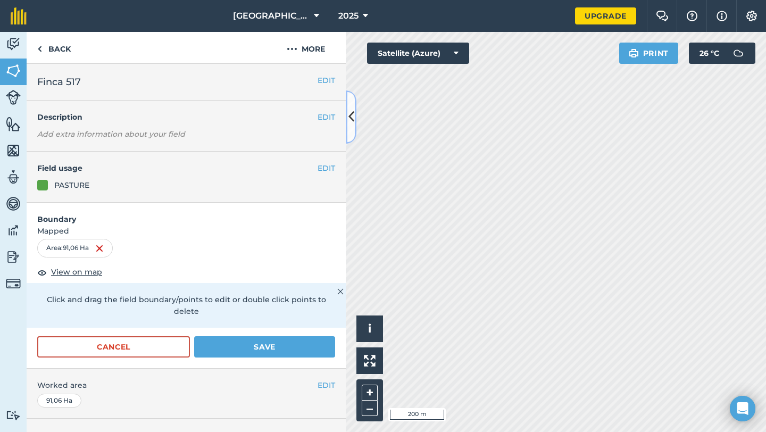
click at [353, 127] on button at bounding box center [351, 116] width 11 height 53
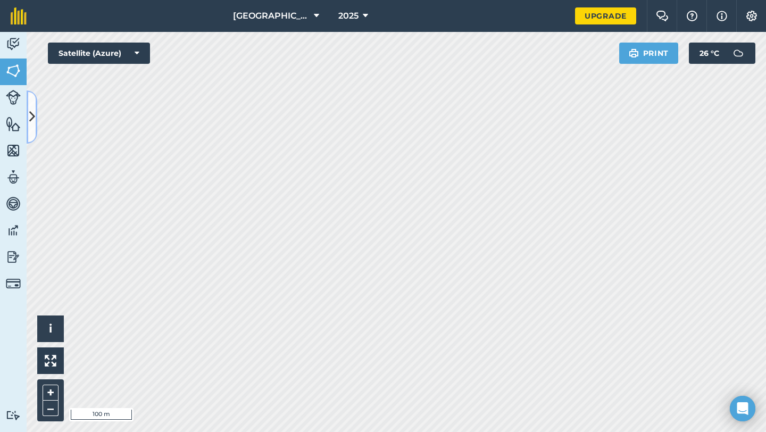
click at [29, 120] on icon at bounding box center [32, 117] width 6 height 19
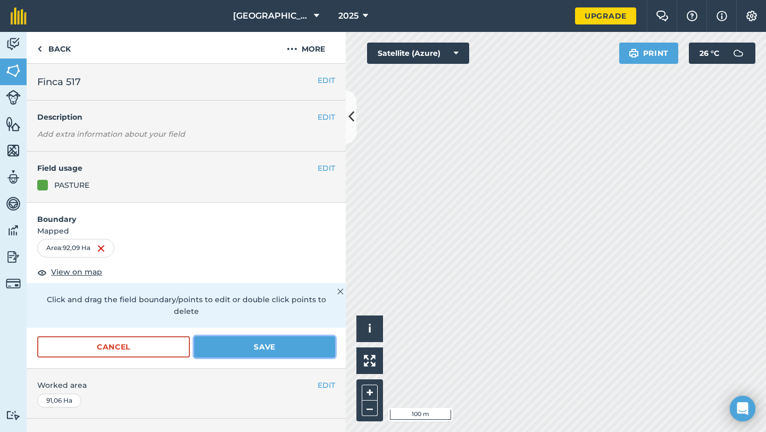
click at [243, 336] on button "Save" at bounding box center [264, 346] width 141 height 21
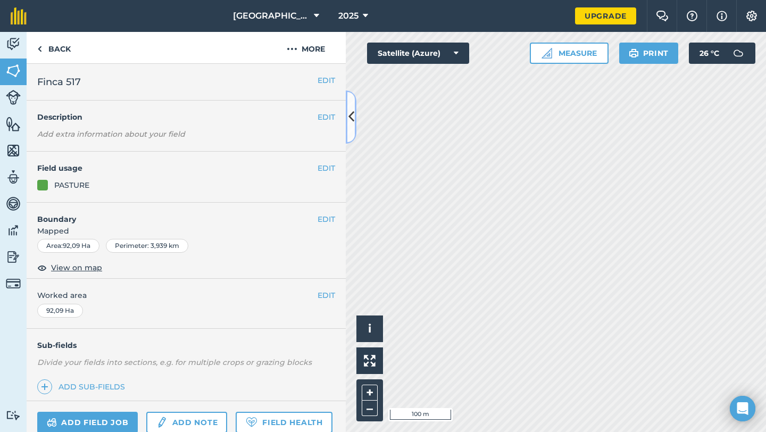
click at [351, 117] on icon at bounding box center [352, 117] width 6 height 19
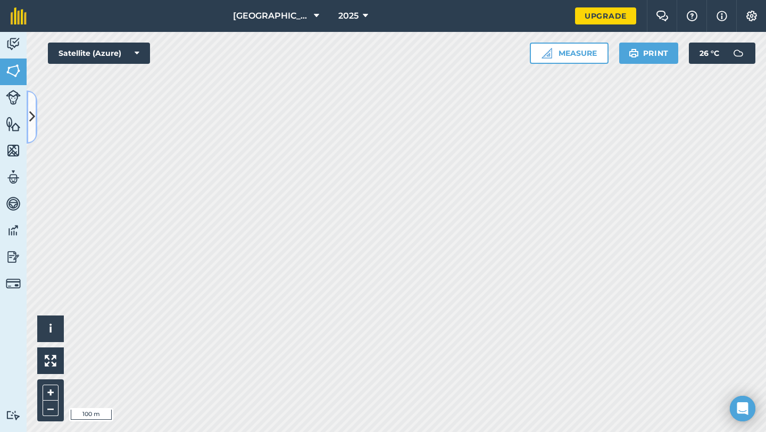
click at [35, 115] on icon at bounding box center [32, 117] width 6 height 19
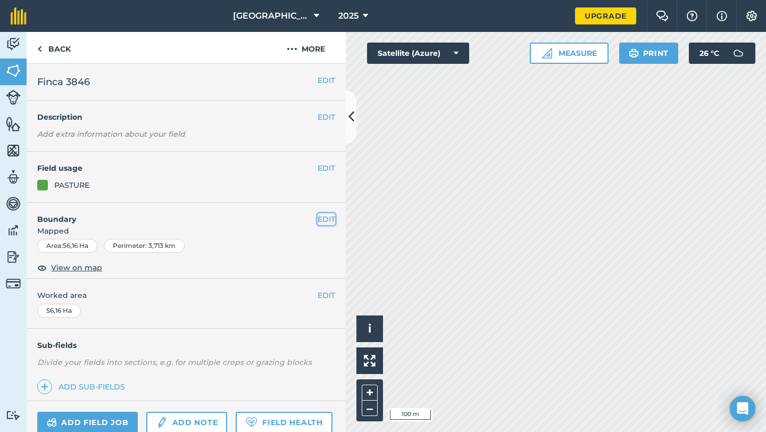
click at [324, 220] on button "EDIT" at bounding box center [327, 219] width 18 height 12
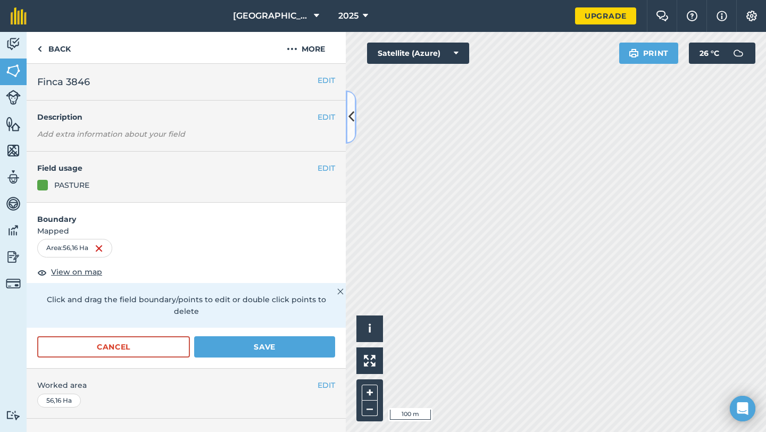
click at [351, 115] on icon at bounding box center [352, 117] width 6 height 19
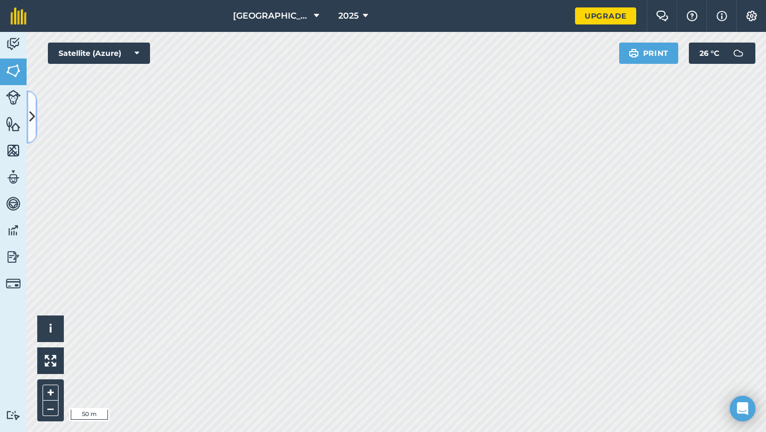
click at [34, 127] on button at bounding box center [32, 116] width 11 height 53
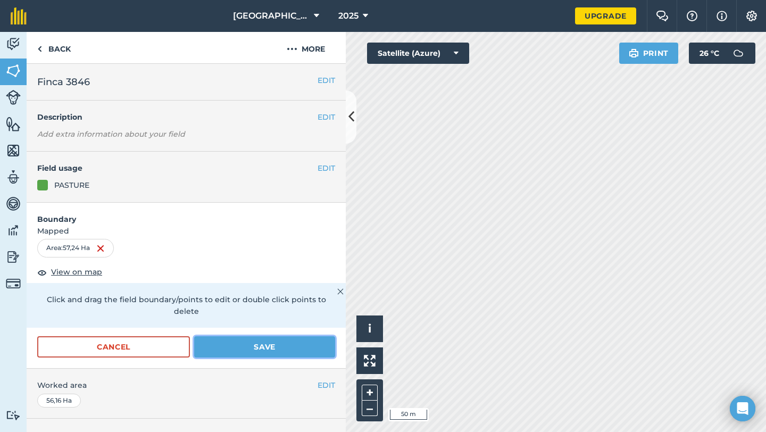
click at [218, 336] on button "Save" at bounding box center [264, 346] width 141 height 21
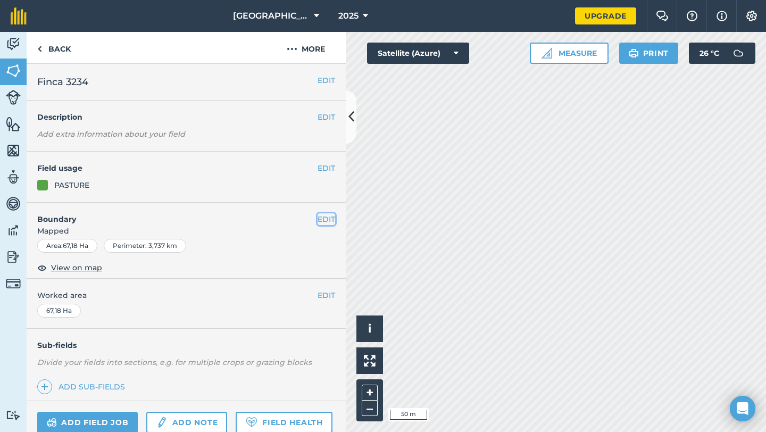
click at [327, 218] on button "EDIT" at bounding box center [327, 219] width 18 height 12
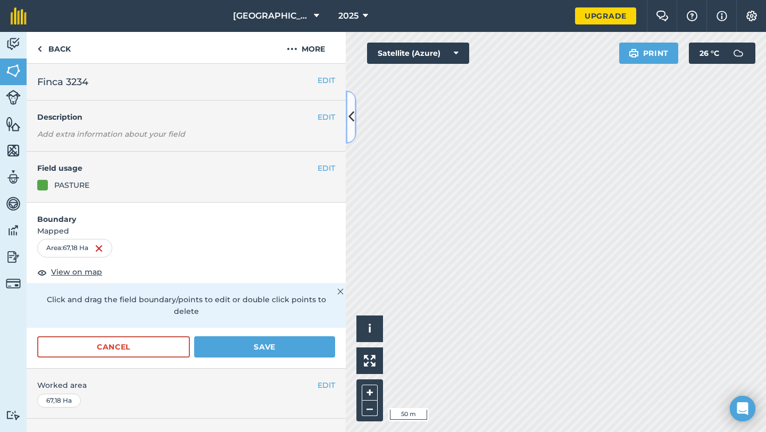
click at [349, 124] on icon at bounding box center [352, 117] width 6 height 19
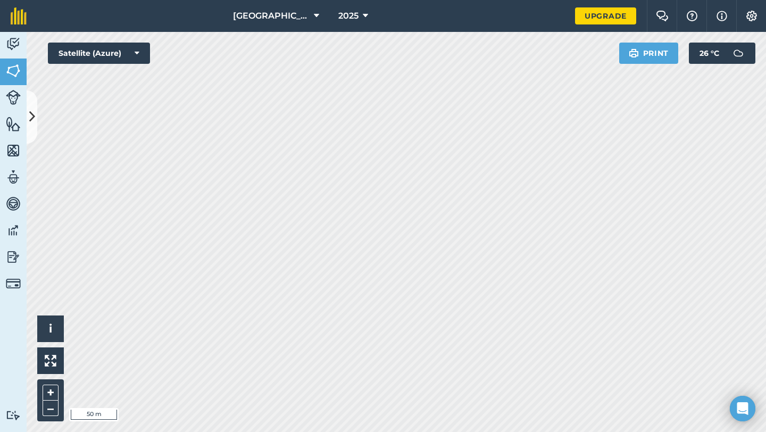
click at [303, 15] on div "Hacienda San Bernardo 2025 Upgrade Farm Chat Help Info Settings Map printing is…" at bounding box center [383, 216] width 766 height 432
click at [311, 13] on div "Hacienda San Bernardo 2025 Upgrade Farm Chat Help Info Settings Map printing is…" at bounding box center [383, 216] width 766 height 432
click at [31, 128] on button at bounding box center [32, 116] width 11 height 53
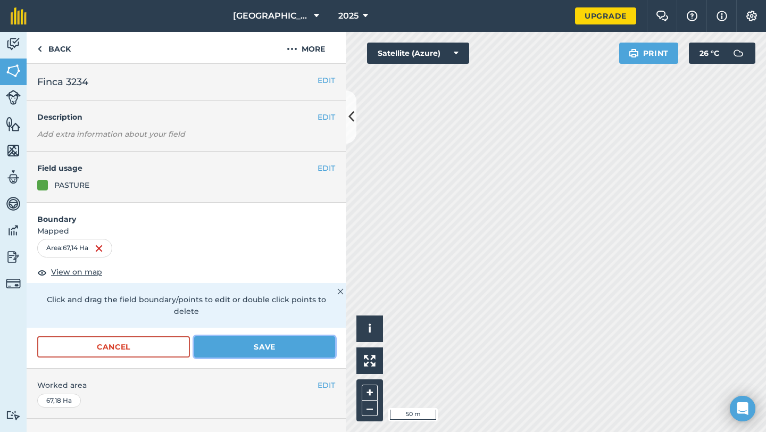
click at [233, 339] on button "Save" at bounding box center [264, 346] width 141 height 21
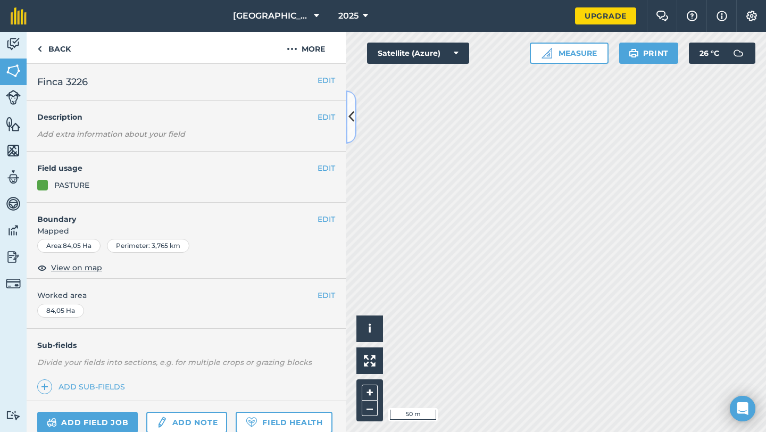
click at [349, 121] on icon at bounding box center [352, 117] width 6 height 19
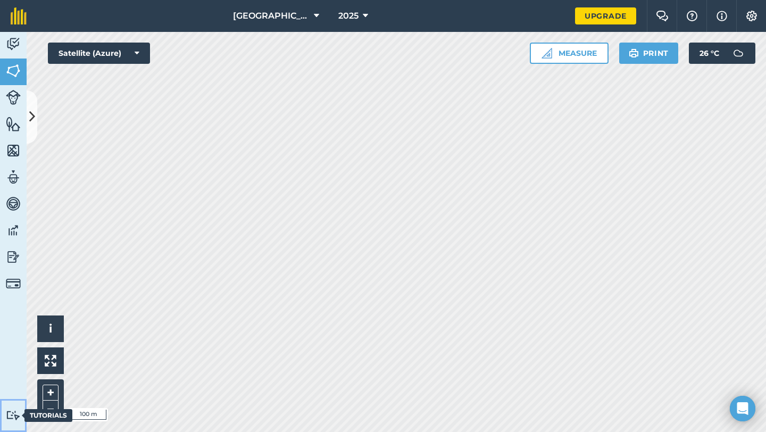
click at [14, 418] on img at bounding box center [13, 415] width 15 height 10
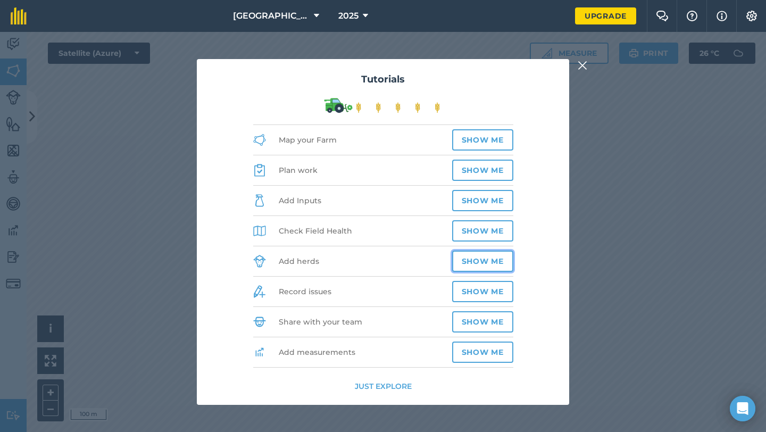
click at [468, 257] on button "Show me" at bounding box center [482, 261] width 61 height 21
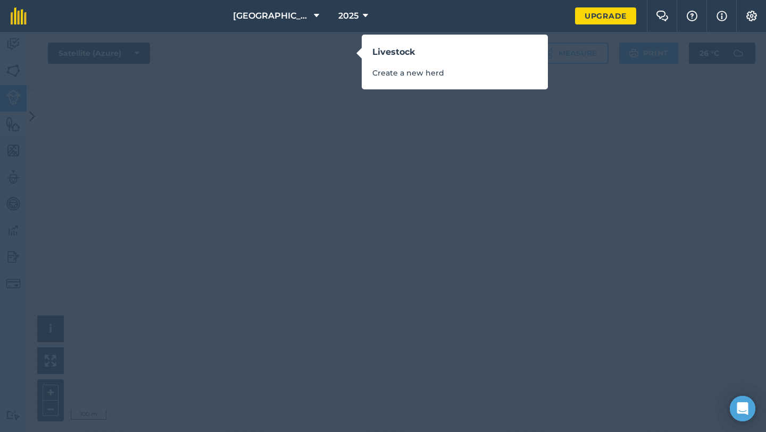
click at [356, 53] on div "Livestock Create a new herd" at bounding box center [383, 216] width 766 height 432
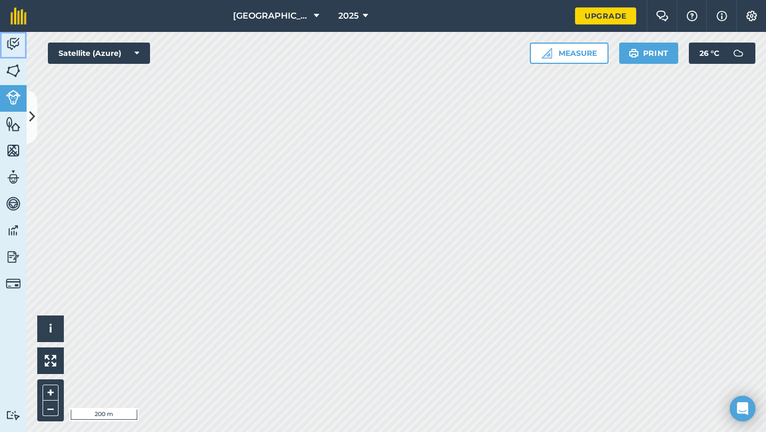
click at [18, 45] on img at bounding box center [13, 44] width 15 height 16
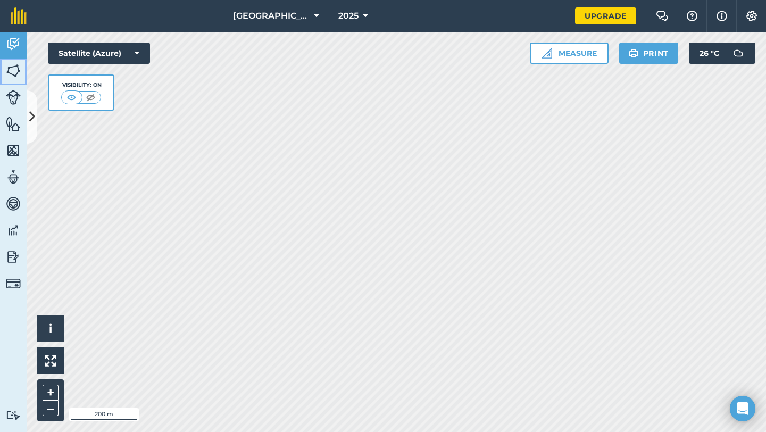
click at [15, 69] on img at bounding box center [13, 71] width 15 height 16
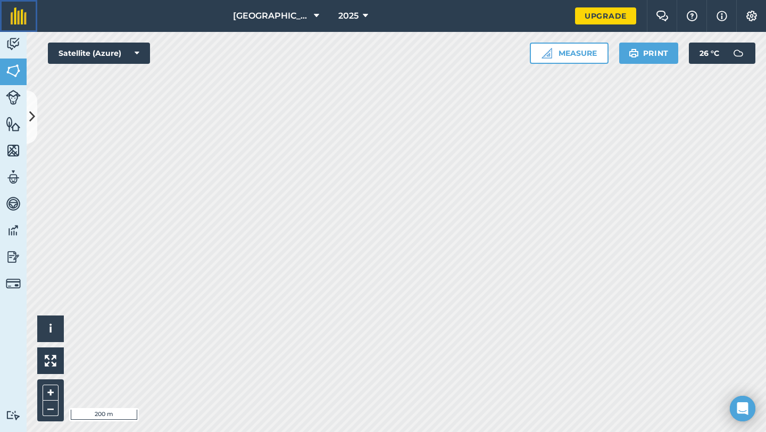
click at [17, 14] on img at bounding box center [19, 15] width 16 height 17
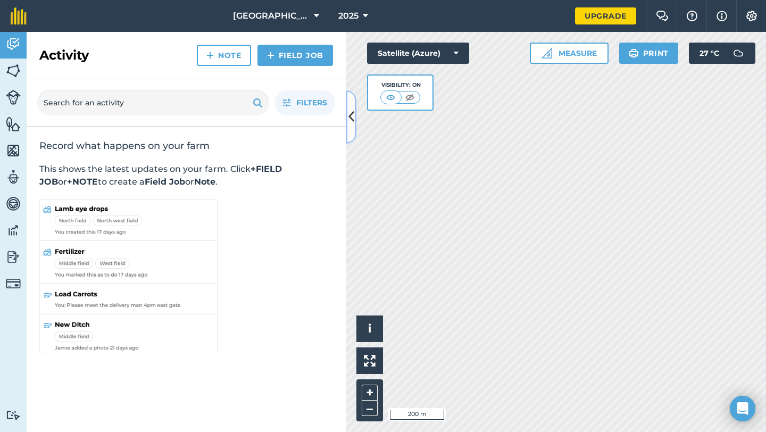
click at [352, 130] on button at bounding box center [351, 116] width 11 height 53
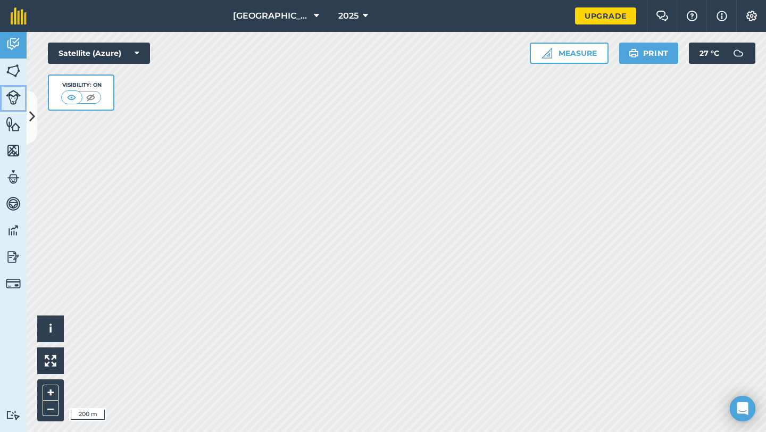
click at [16, 96] on img at bounding box center [13, 97] width 15 height 15
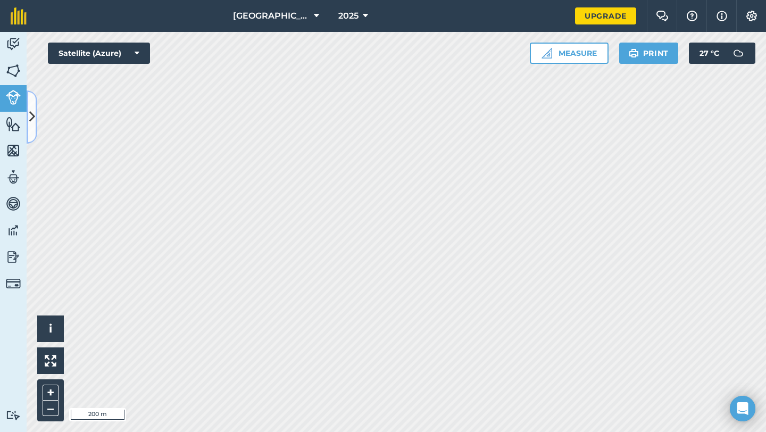
click at [36, 108] on button at bounding box center [32, 116] width 11 height 53
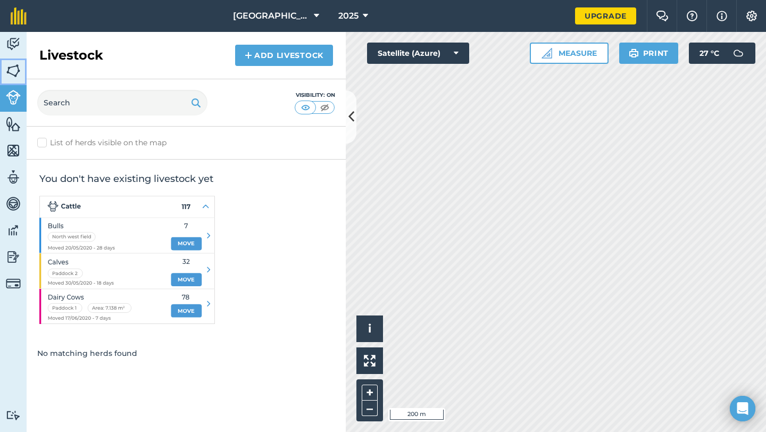
click at [9, 69] on img at bounding box center [13, 71] width 15 height 16
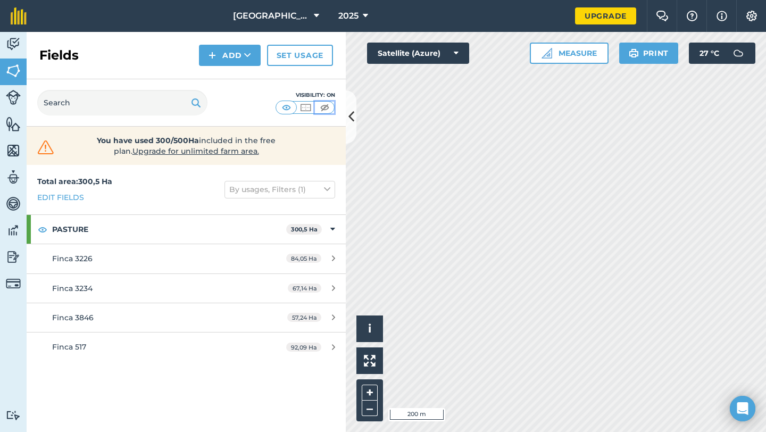
click at [319, 109] on img at bounding box center [324, 107] width 13 height 11
click at [309, 109] on img at bounding box center [305, 107] width 13 height 11
click at [287, 107] on img at bounding box center [286, 107] width 13 height 11
click at [302, 107] on img at bounding box center [305, 107] width 13 height 11
click at [313, 15] on button "Hacienda San Bernardo" at bounding box center [276, 16] width 95 height 32
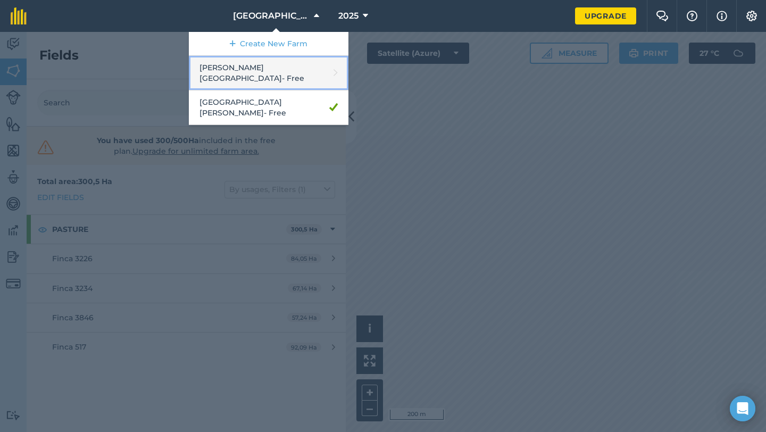
click at [272, 65] on link "Concepción Buena Vista - Free" at bounding box center [269, 73] width 160 height 35
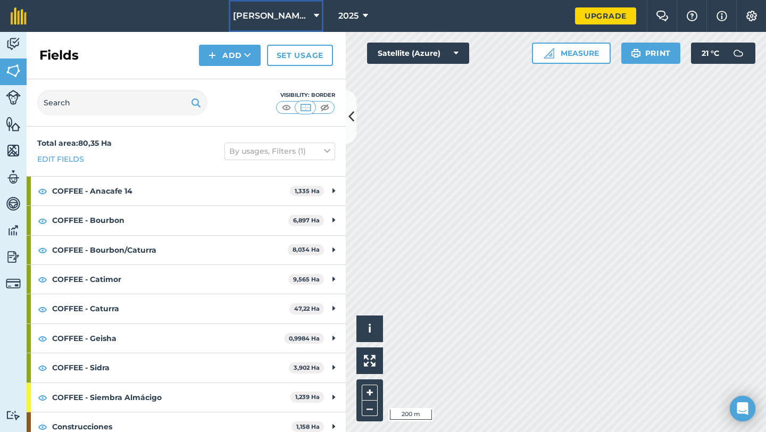
click at [280, 24] on button "Concepción Buena Vista" at bounding box center [276, 16] width 95 height 32
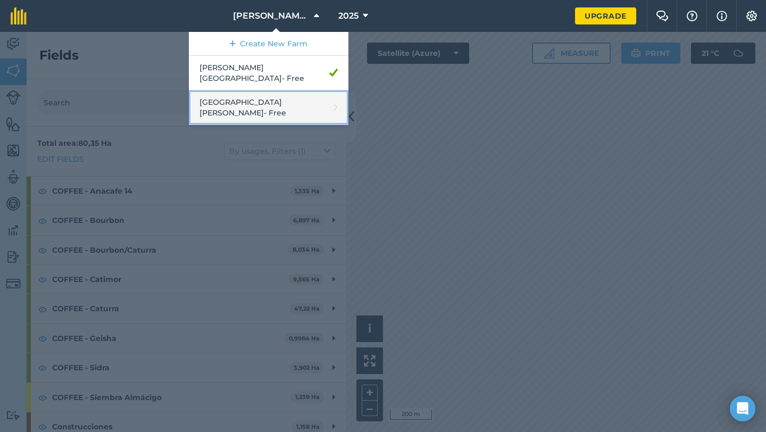
click at [287, 100] on link "Hacienda San Bernardo - Free" at bounding box center [269, 107] width 160 height 35
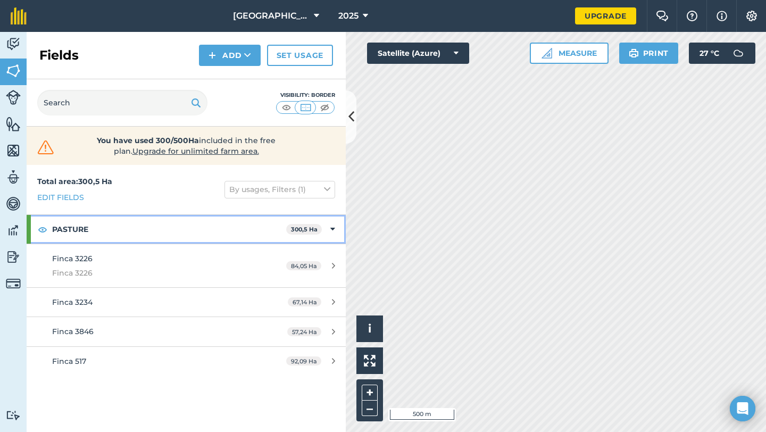
click at [332, 229] on icon at bounding box center [332, 230] width 5 height 12
click at [333, 229] on icon at bounding box center [334, 230] width 3 height 12
click at [332, 229] on icon at bounding box center [332, 230] width 5 height 12
click at [333, 229] on icon at bounding box center [334, 230] width 3 height 12
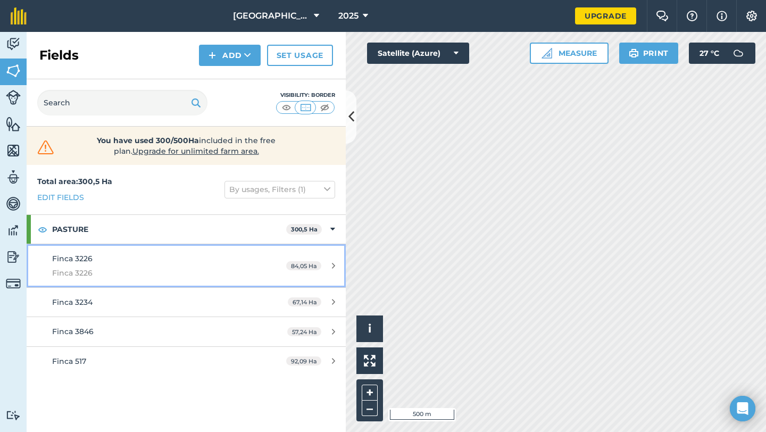
click at [206, 265] on div "Finca 3226 Finca 3226" at bounding box center [152, 266] width 200 height 26
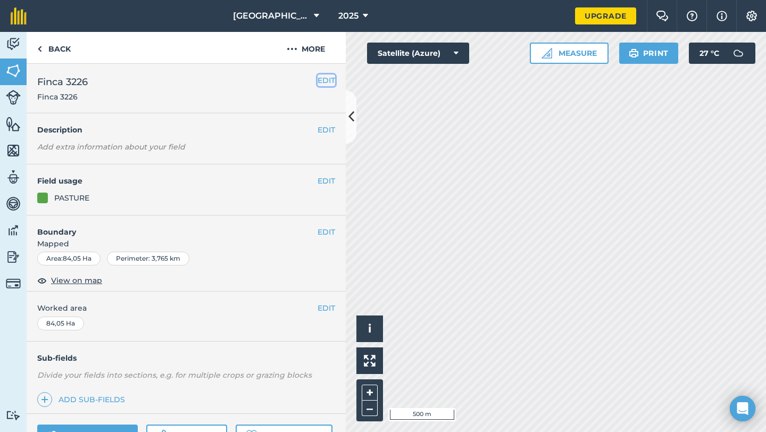
click at [323, 85] on button "EDIT" at bounding box center [327, 81] width 18 height 12
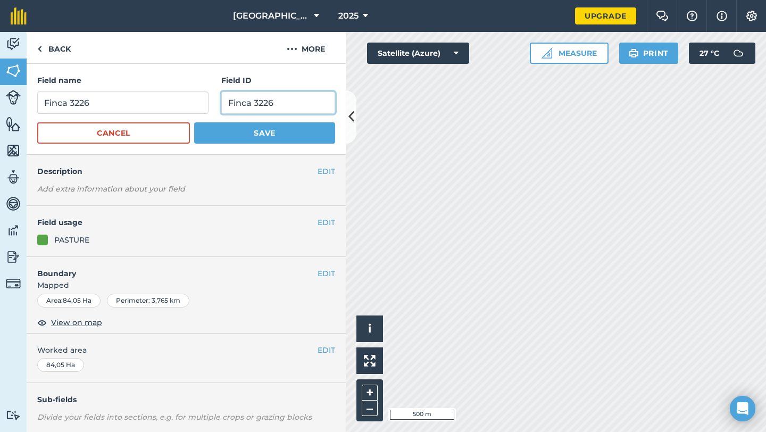
click at [292, 107] on input "Finca 3226" at bounding box center [278, 103] width 114 height 22
click at [272, 133] on button "Save" at bounding box center [264, 132] width 141 height 21
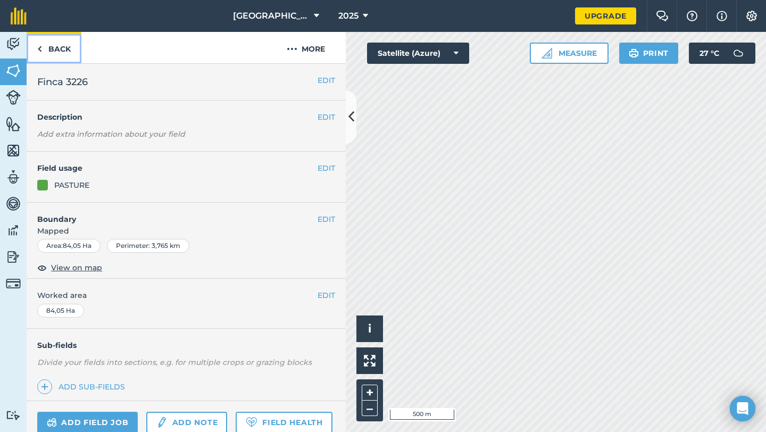
click at [43, 45] on link "Back" at bounding box center [54, 47] width 55 height 31
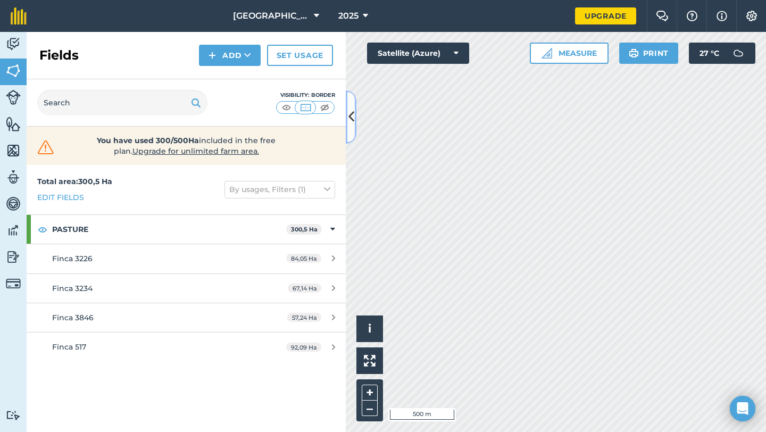
click at [351, 127] on button at bounding box center [351, 116] width 11 height 53
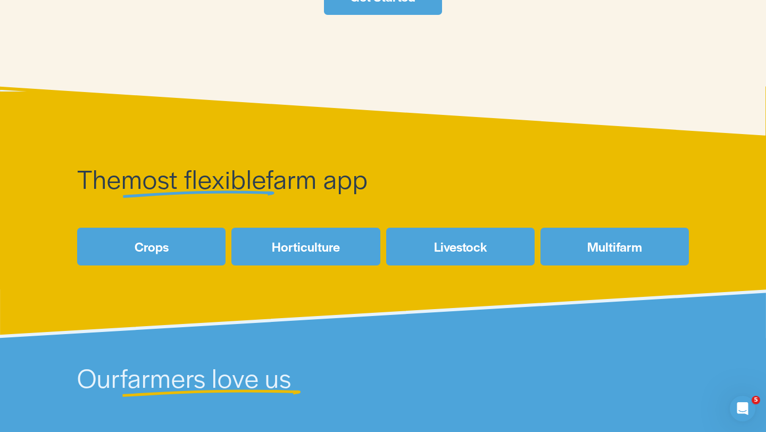
scroll to position [351, 0]
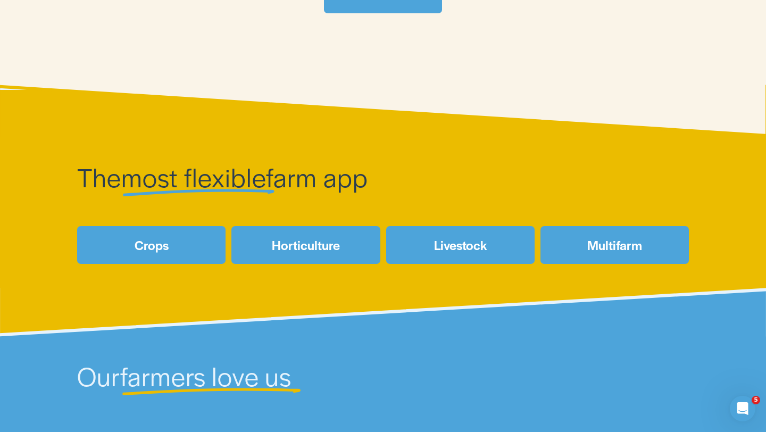
click at [467, 244] on link "Livestock" at bounding box center [460, 244] width 148 height 37
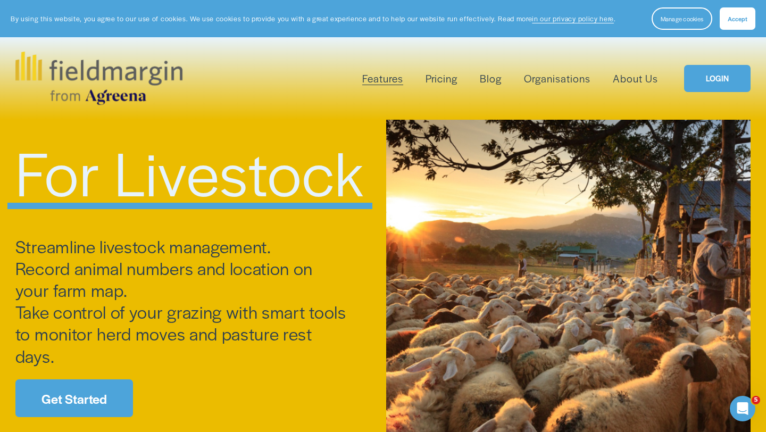
click at [735, 16] on span "Accept" at bounding box center [738, 18] width 20 height 9
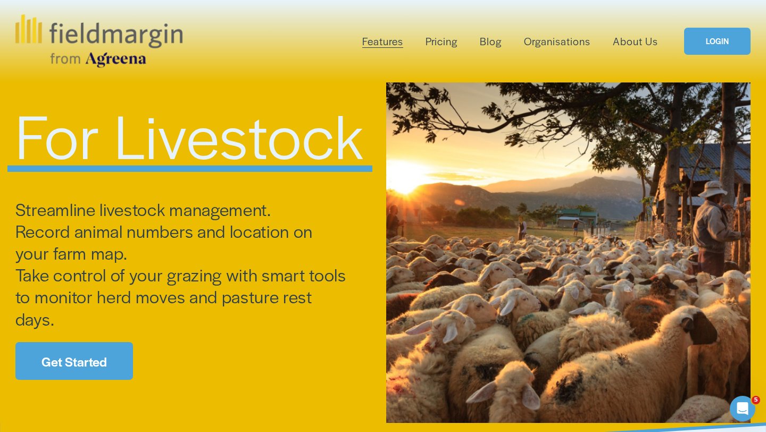
click at [449, 43] on link "Pricing" at bounding box center [442, 41] width 32 height 18
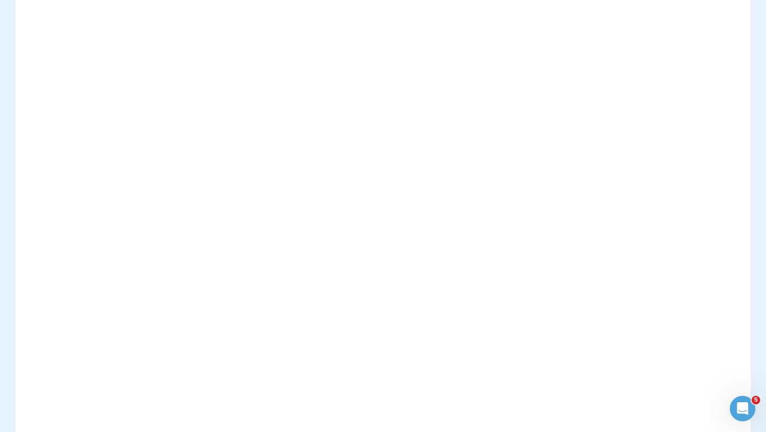
scroll to position [1054, 0]
